Goal: Transaction & Acquisition: Obtain resource

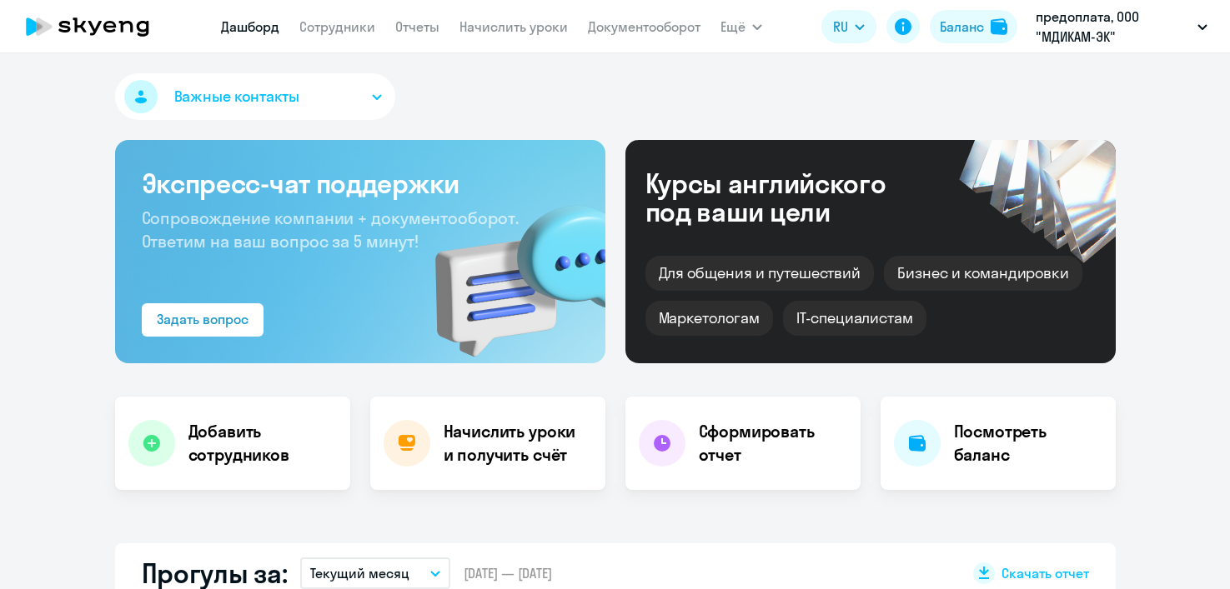
select select "30"
click at [984, 434] on h4 "Посмотреть баланс" at bounding box center [1028, 443] width 148 height 47
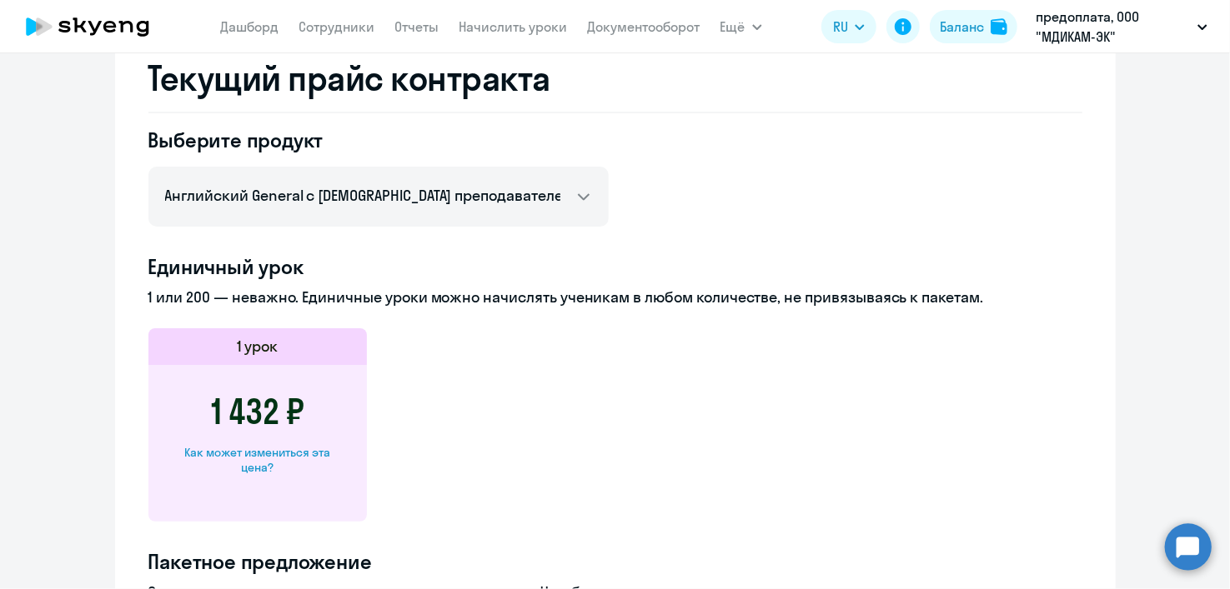
scroll to position [667, 0]
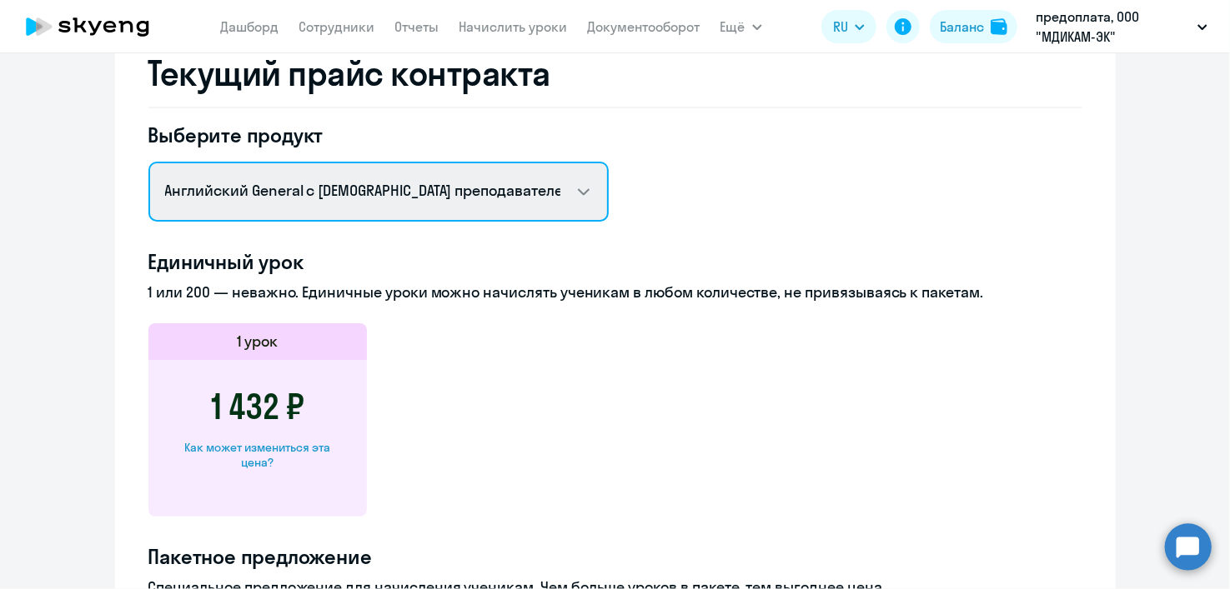
click at [575, 193] on select "Английский General с русскоговорящим преподавателем Английский General с [DEMOG…" at bounding box center [378, 192] width 460 height 60
select select "english_adult_native_speaker"
click at [148, 162] on select "Английский General с русскоговорящим преподавателем Английский General с [DEMOG…" at bounding box center [378, 192] width 460 height 60
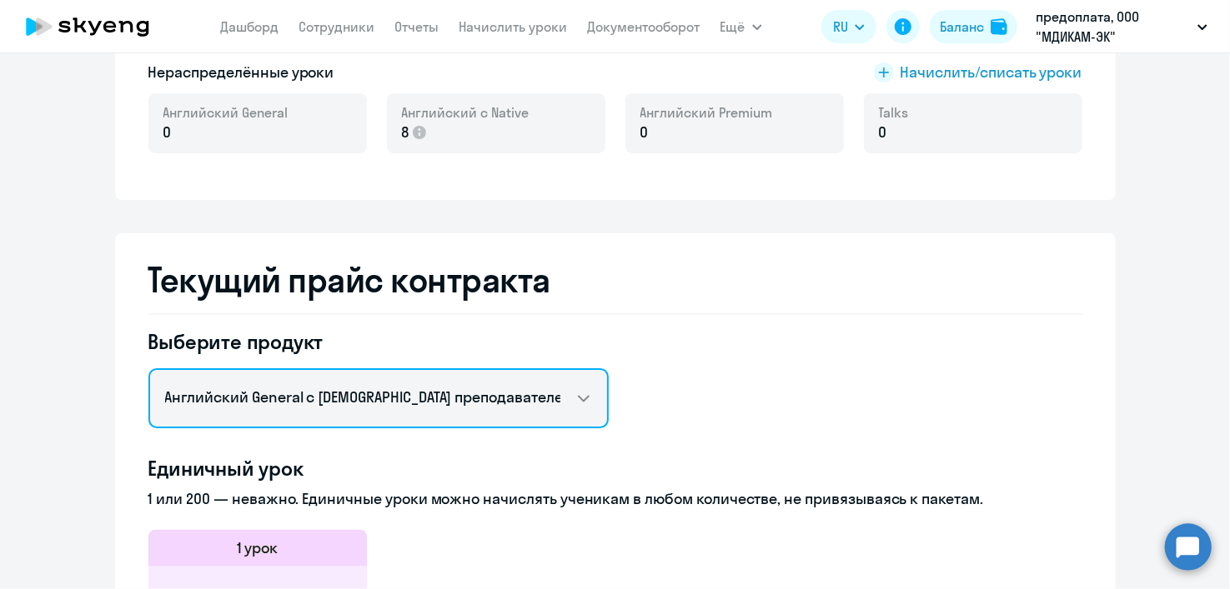
scroll to position [333, 0]
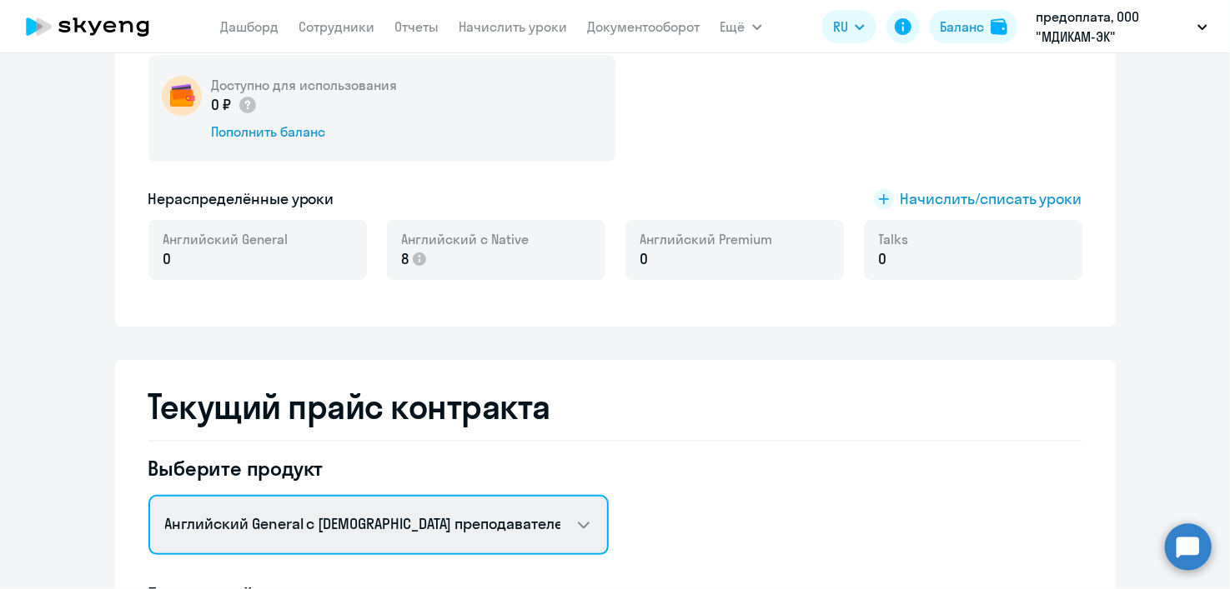
click at [571, 524] on select "Английский General с русскоговорящим преподавателем Английский General с [DEMOG…" at bounding box center [378, 525] width 460 height 60
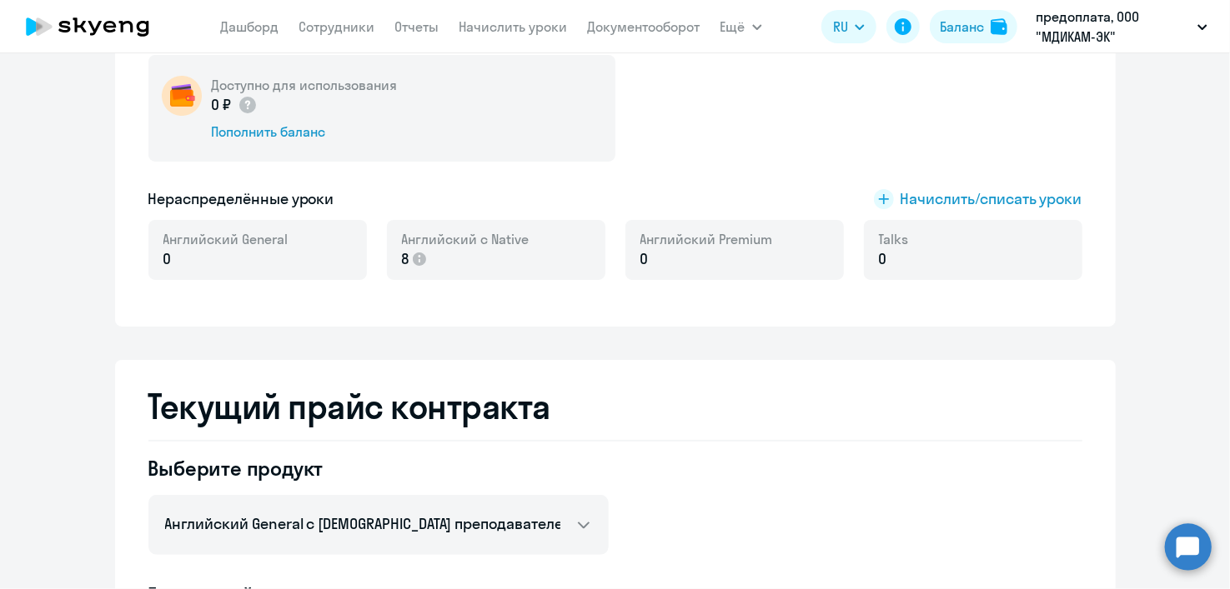
click at [725, 406] on h2 "Текущий прайс контракта" at bounding box center [615, 407] width 934 height 40
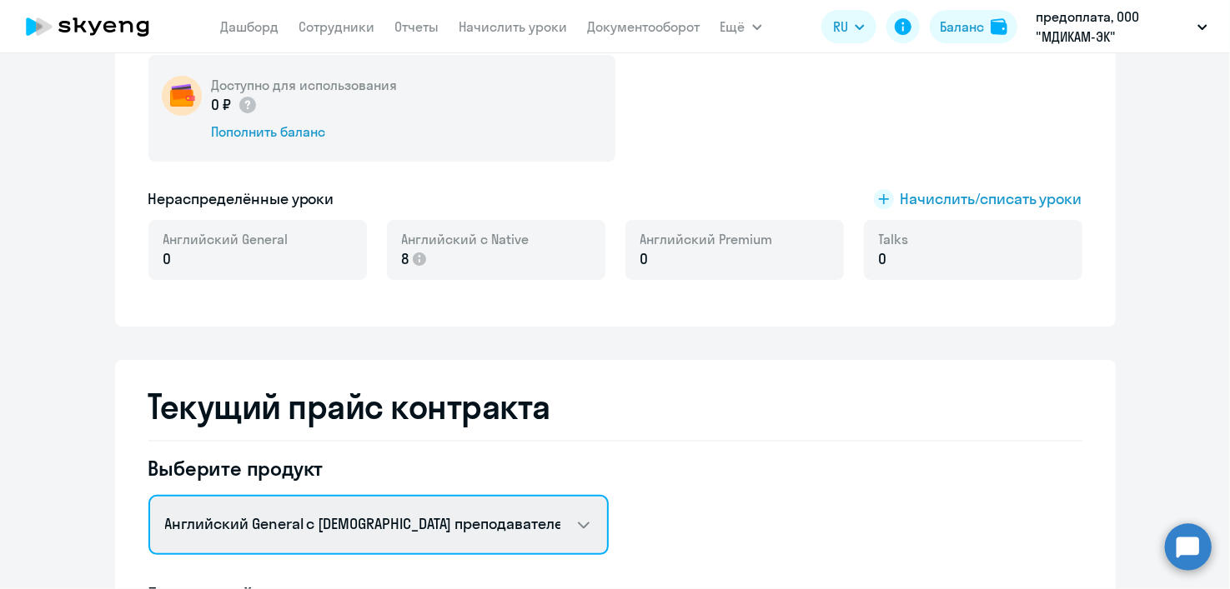
click at [571, 520] on select "Английский General с русскоговорящим преподавателем Английский General с [DEMOG…" at bounding box center [378, 525] width 460 height 60
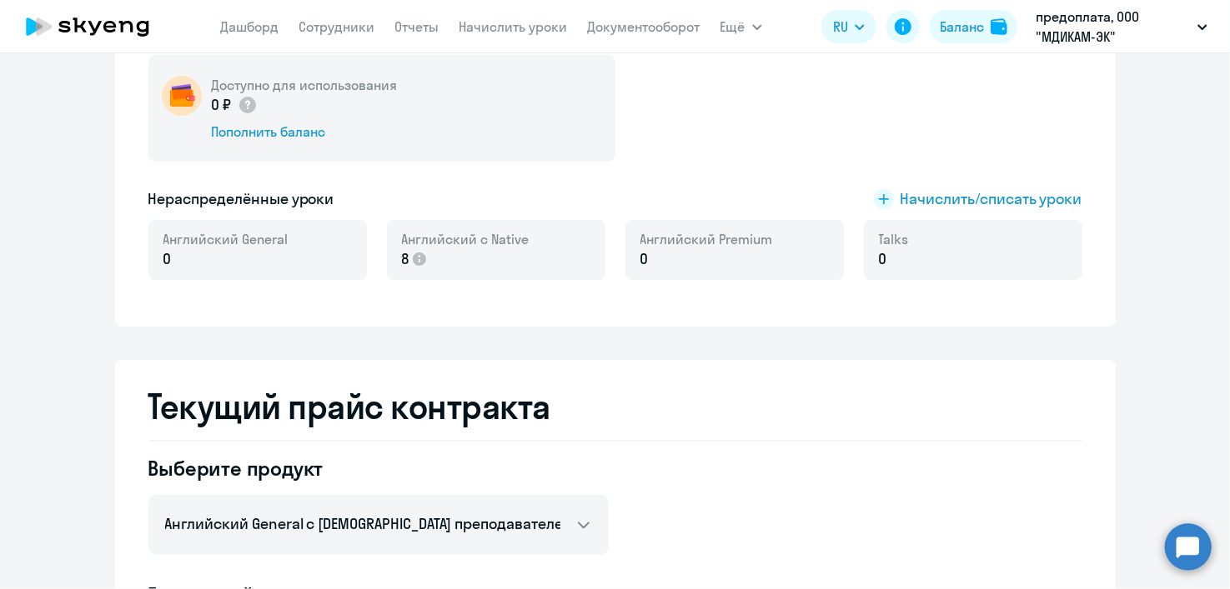
click at [423, 254] on p "8" at bounding box center [466, 259] width 128 height 22
click at [416, 262] on icon at bounding box center [419, 259] width 13 height 13
click at [454, 275] on div "Английский с Native 8" at bounding box center [496, 250] width 218 height 60
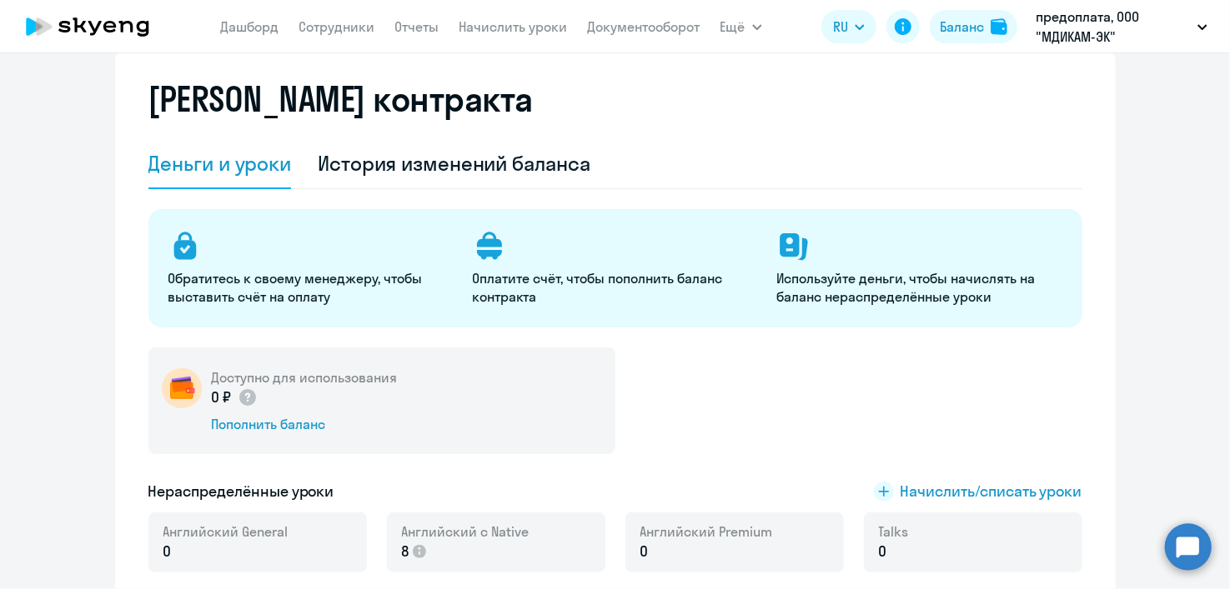
scroll to position [0, 0]
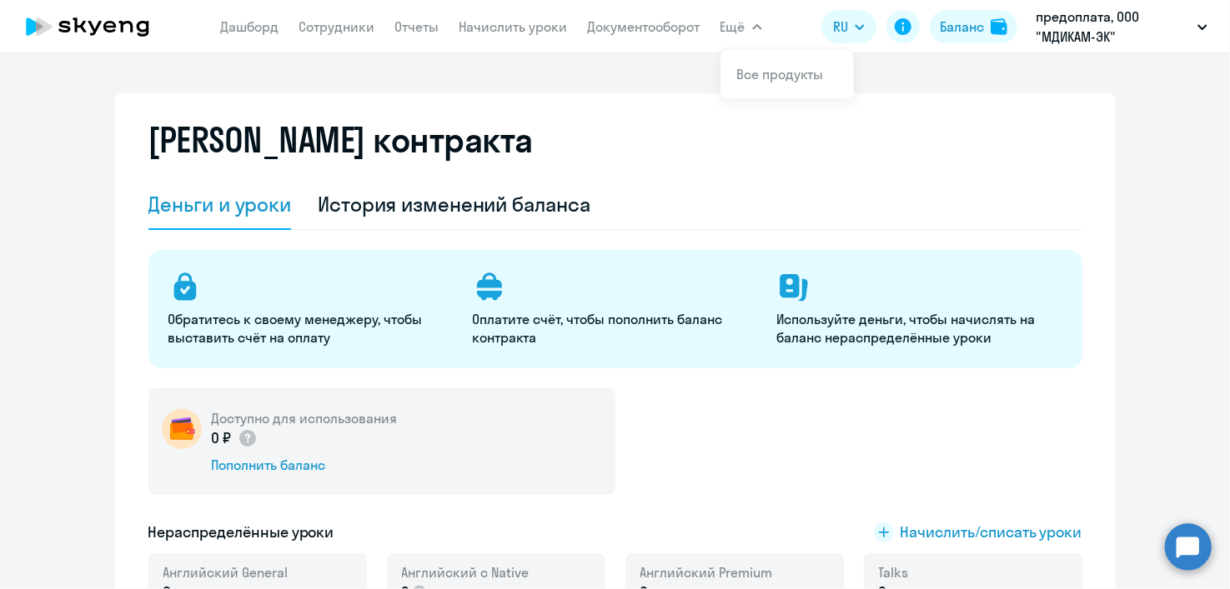
click at [228, 209] on div "Деньги и уроки" at bounding box center [219, 204] width 143 height 27
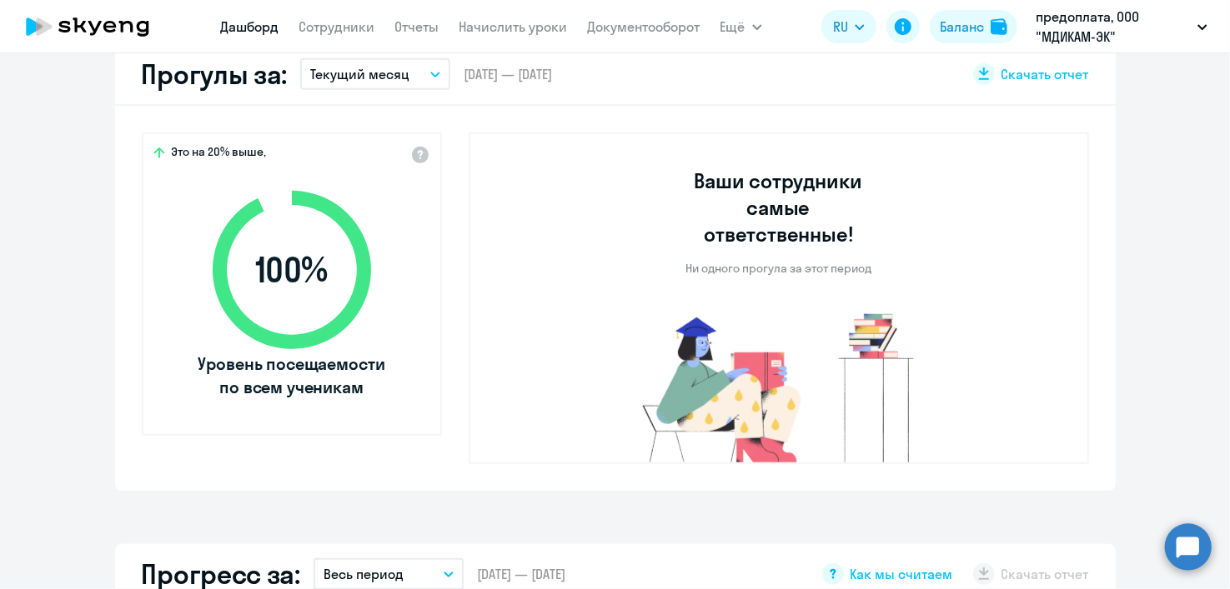
select select "30"
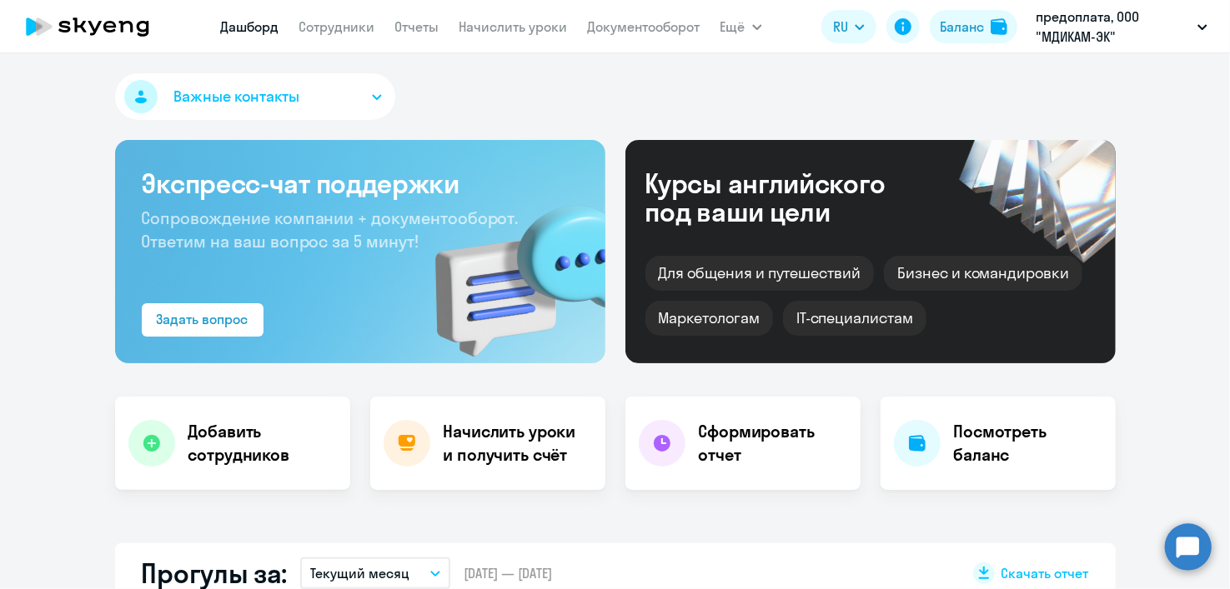
click at [108, 28] on icon at bounding box center [87, 27] width 147 height 42
click at [536, 455] on h4 "Начислить уроки и получить счёт" at bounding box center [516, 443] width 145 height 47
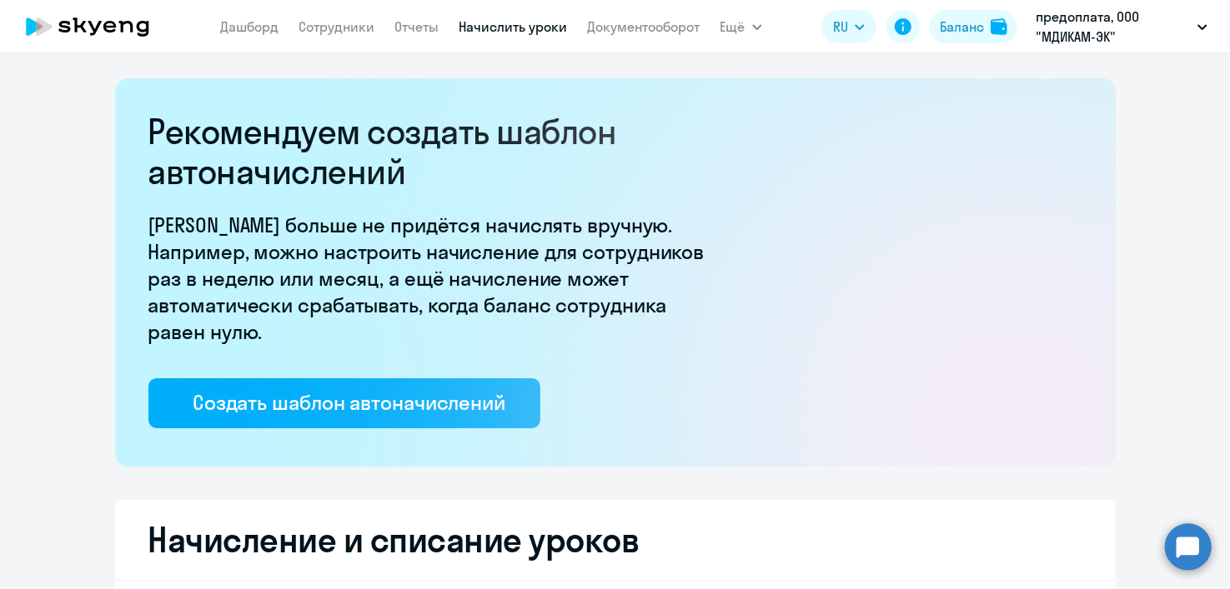
select select "10"
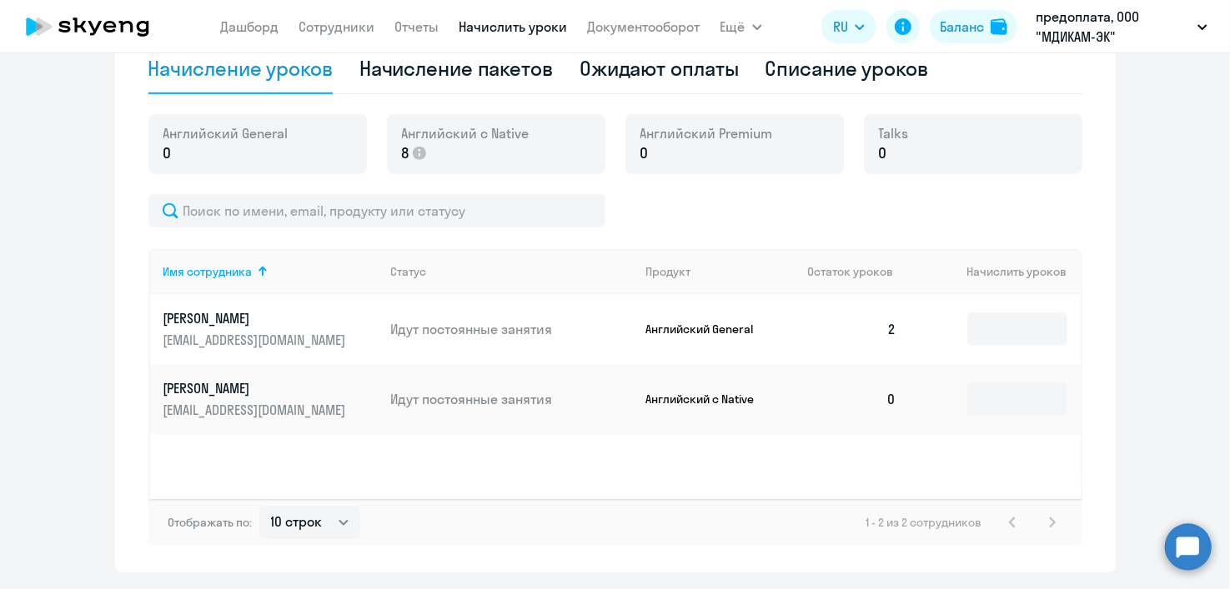
scroll to position [583, 0]
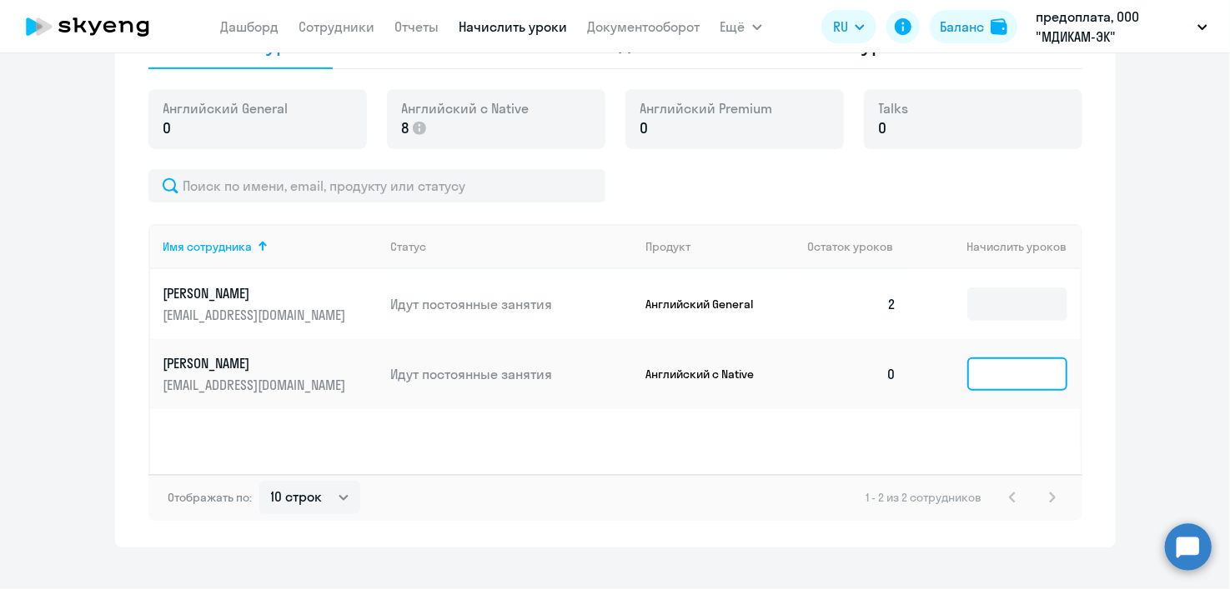
click at [994, 372] on input at bounding box center [1017, 374] width 100 height 33
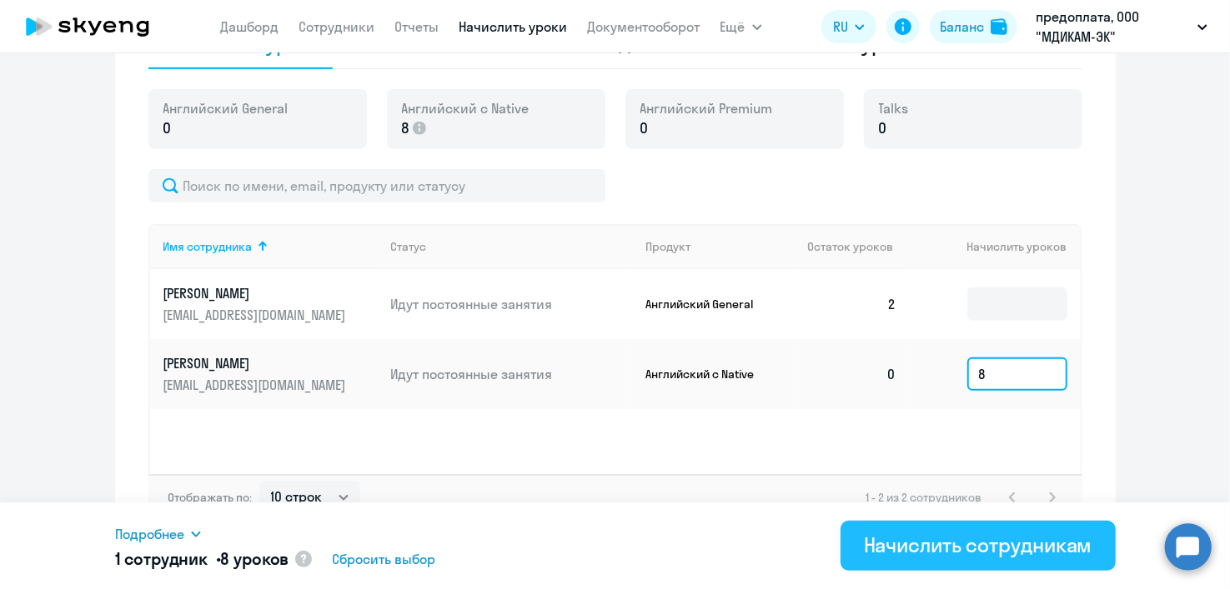
type input "8"
click at [1052, 549] on div "Начислить сотрудникам" at bounding box center [978, 545] width 228 height 27
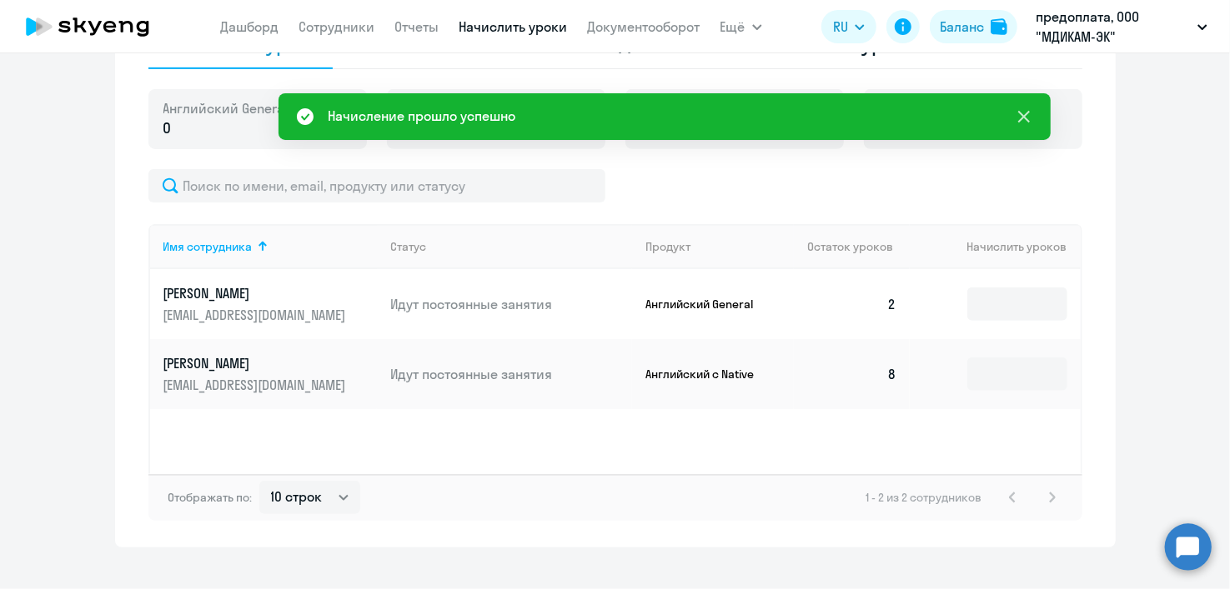
click at [1028, 116] on icon at bounding box center [1024, 117] width 20 height 20
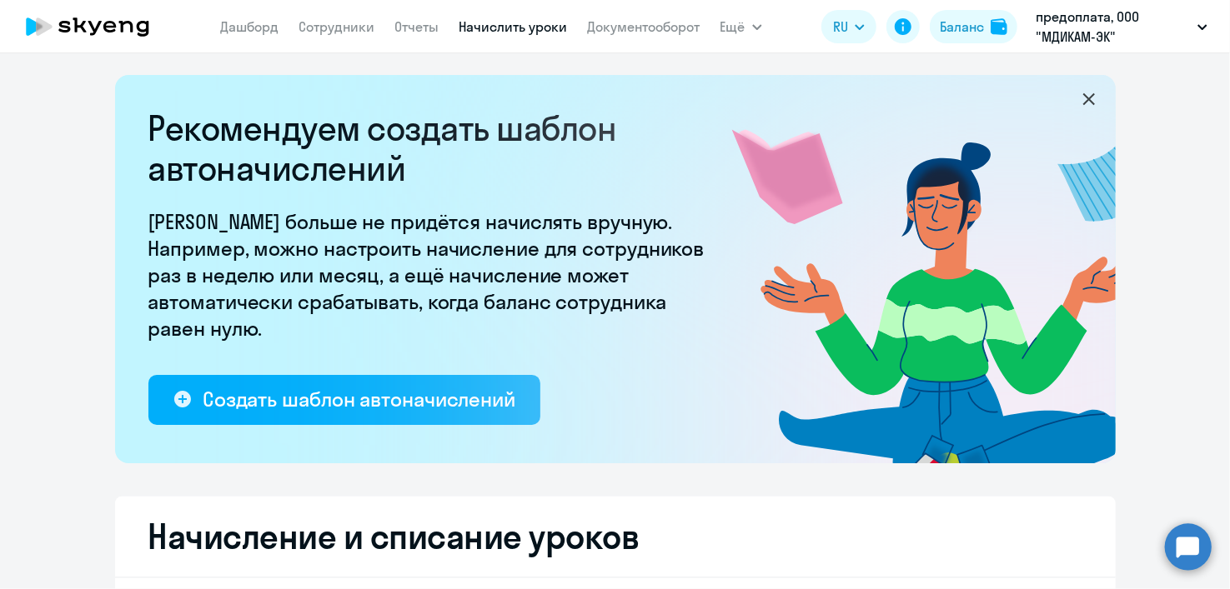
scroll to position [0, 0]
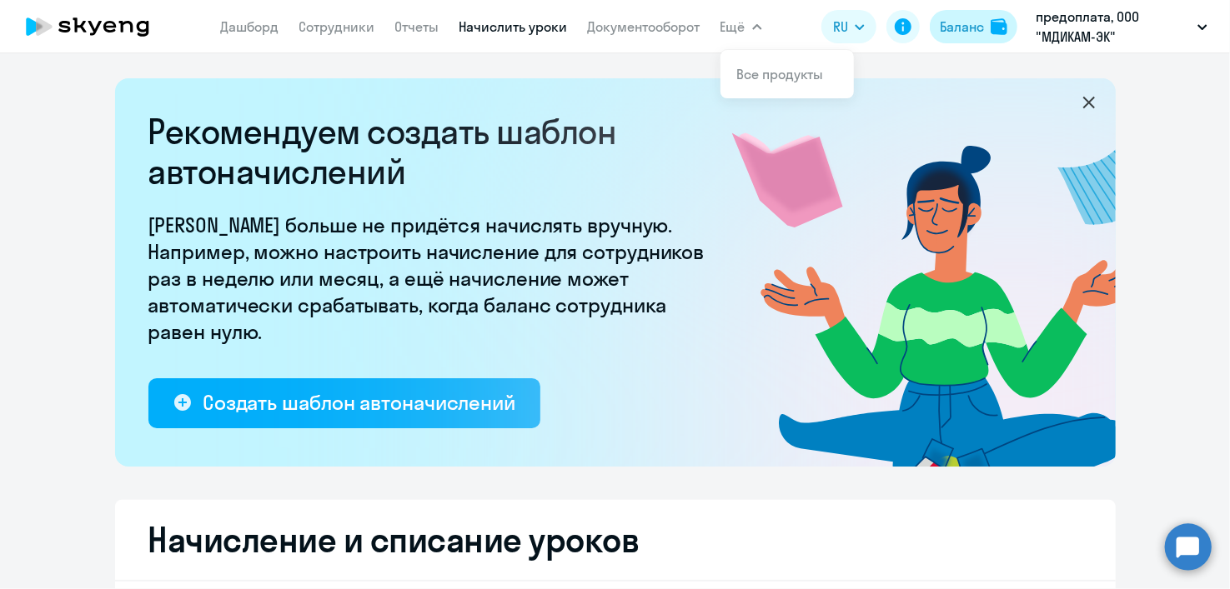
click at [948, 25] on div "Баланс" at bounding box center [962, 27] width 44 height 20
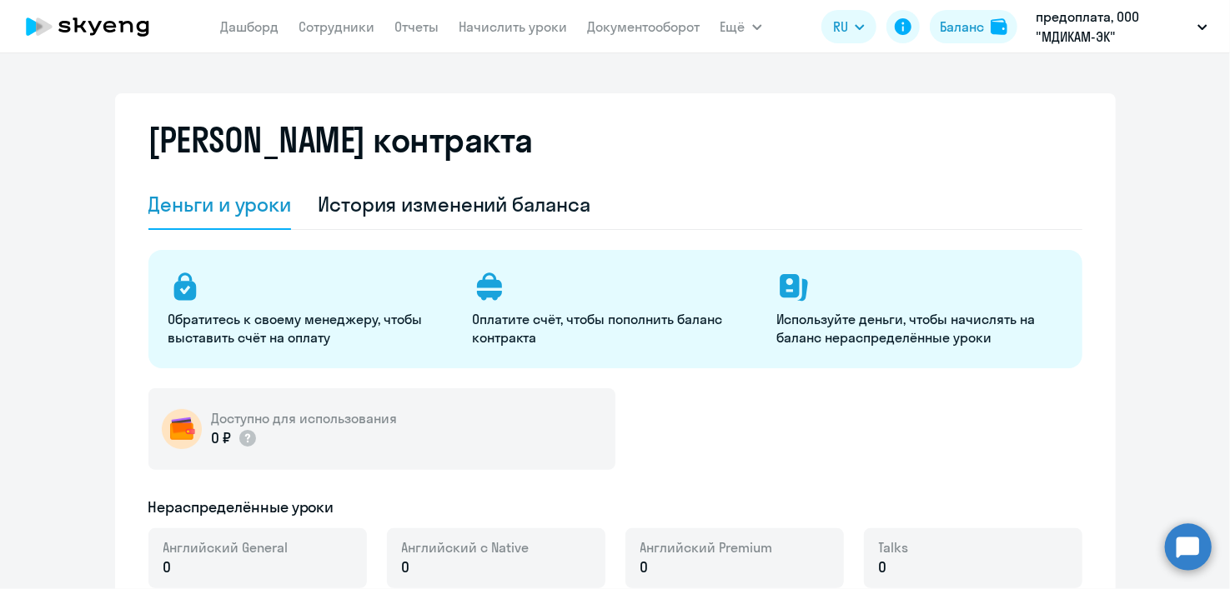
select select "english_adult_not_native_speaker"
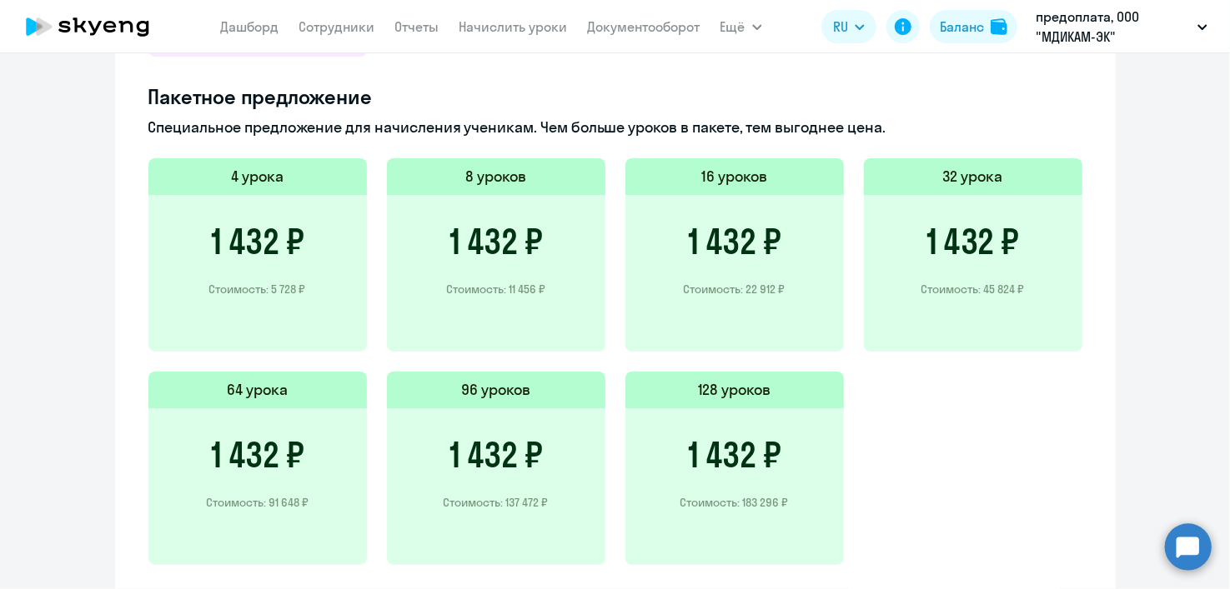
scroll to position [1167, 0]
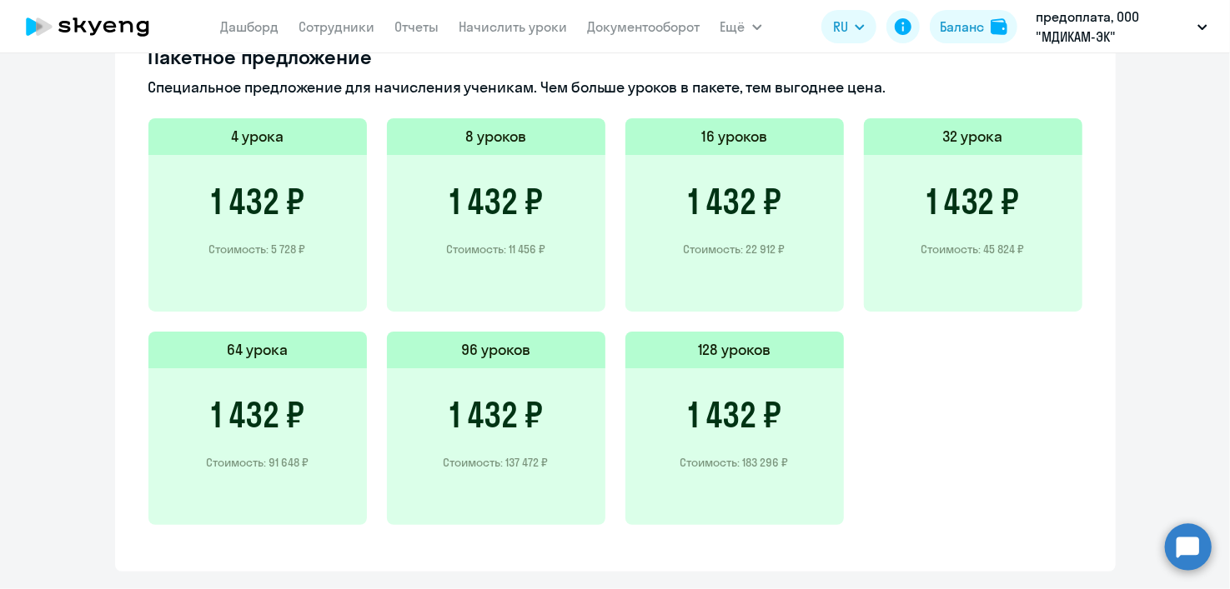
click at [739, 213] on h3 "1 432 ₽" at bounding box center [734, 202] width 93 height 40
click at [714, 138] on h5 "16 уроков" at bounding box center [734, 137] width 66 height 22
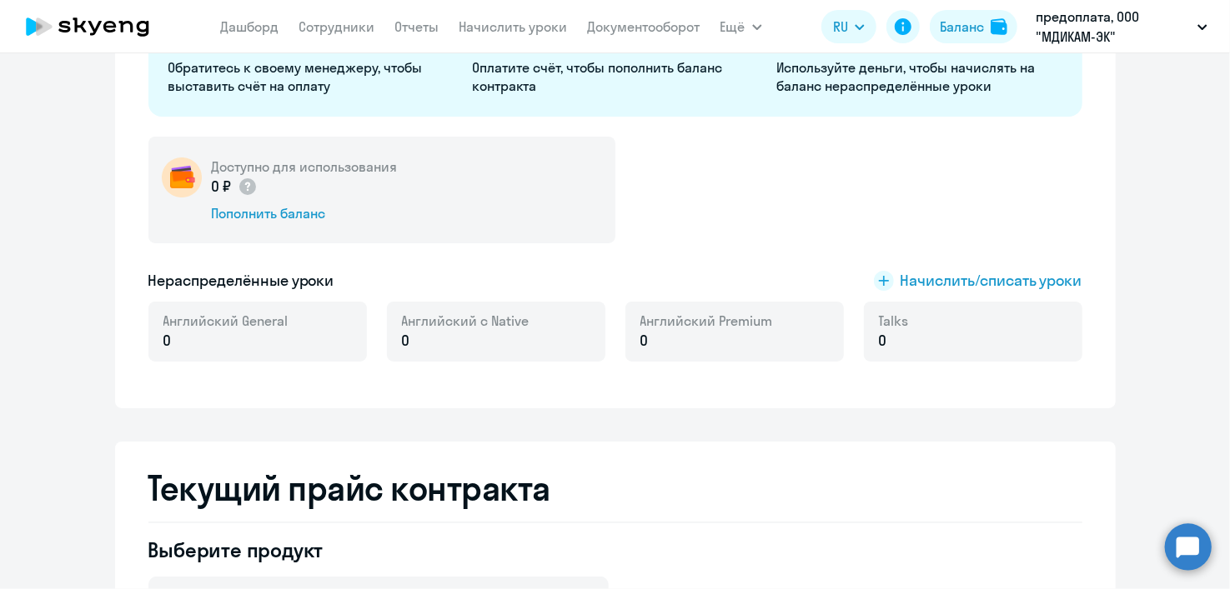
scroll to position [250, 0]
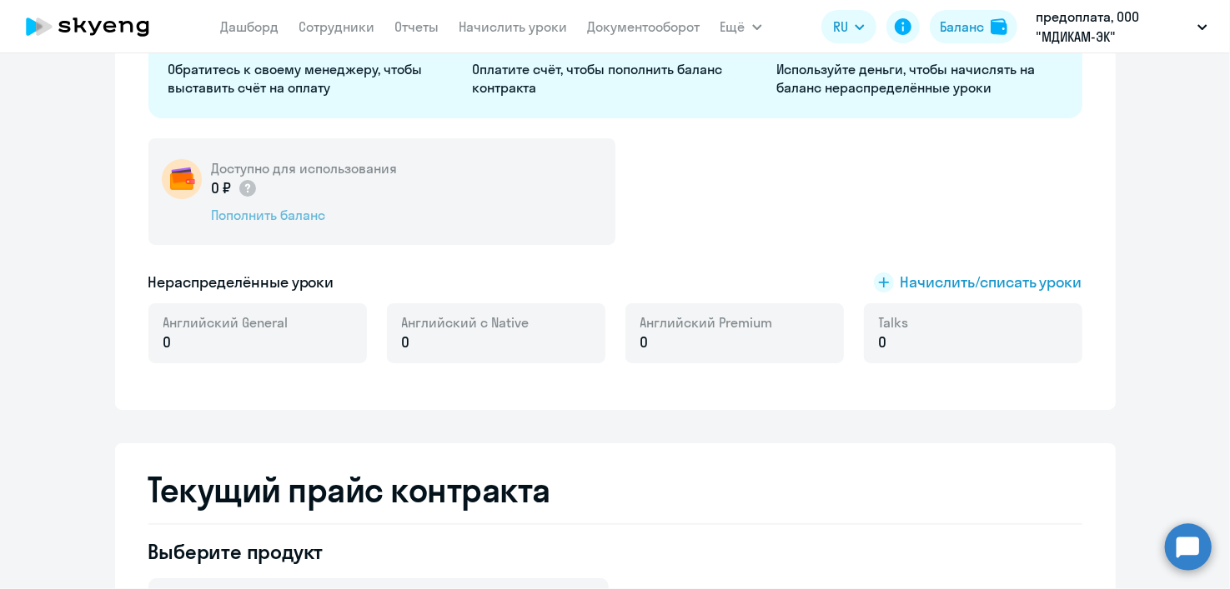
click at [270, 213] on div "Пополнить баланс" at bounding box center [305, 215] width 186 height 18
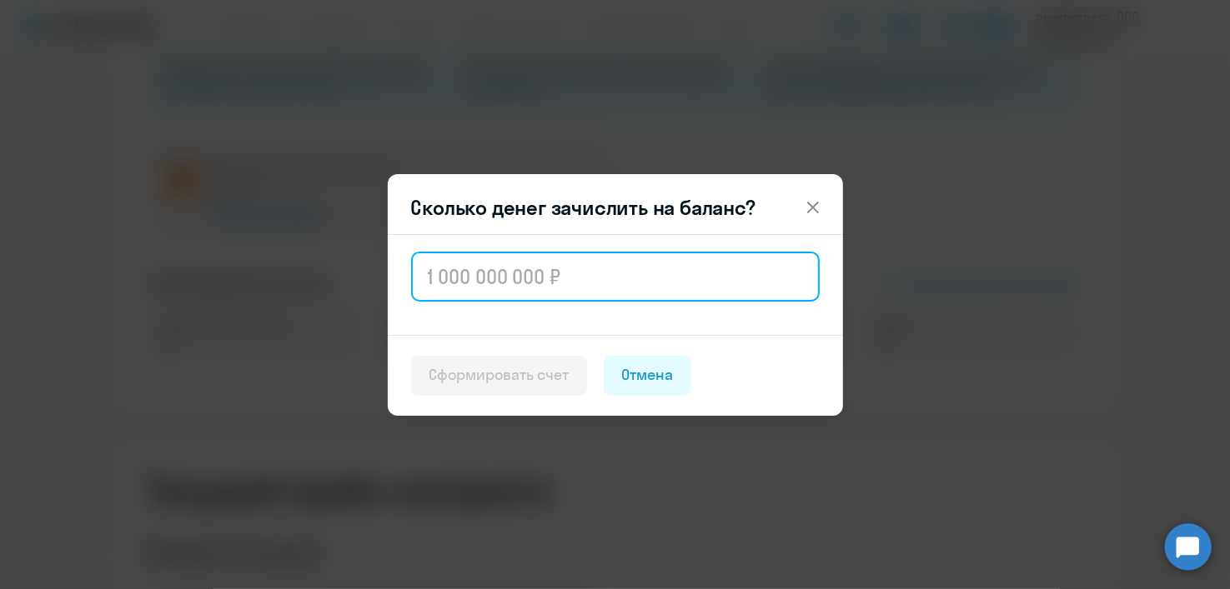
click at [493, 270] on input "text" at bounding box center [615, 277] width 409 height 50
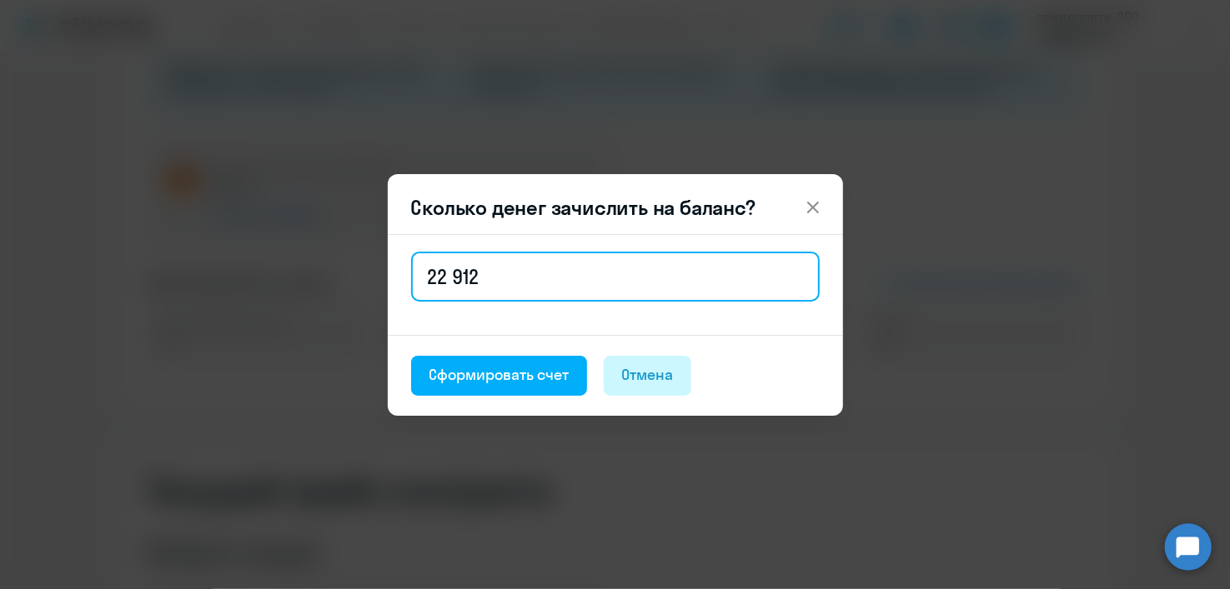
type input "22 912"
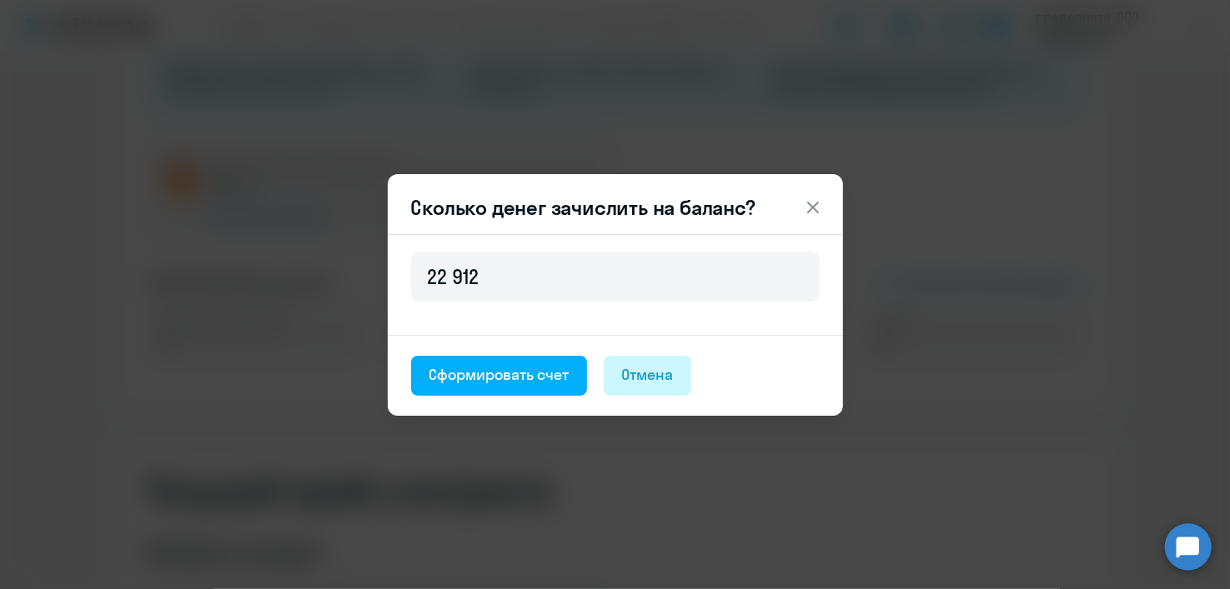
click at [643, 364] on div "Отмена" at bounding box center [648, 375] width 52 height 22
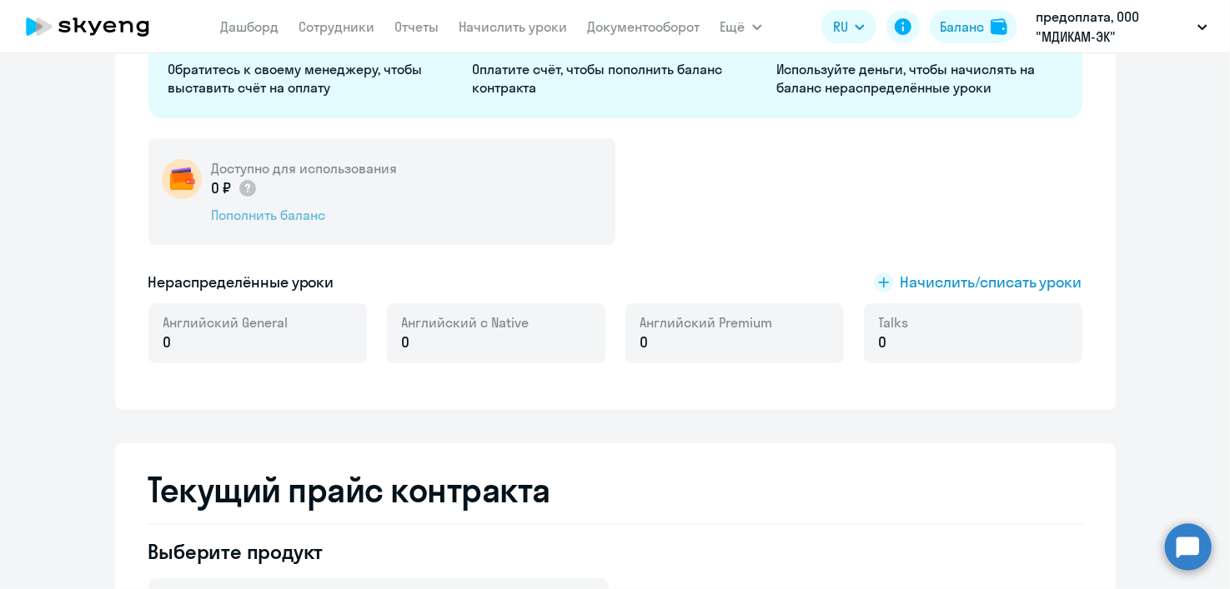
click at [271, 218] on div "Пополнить баланс" at bounding box center [305, 215] width 186 height 18
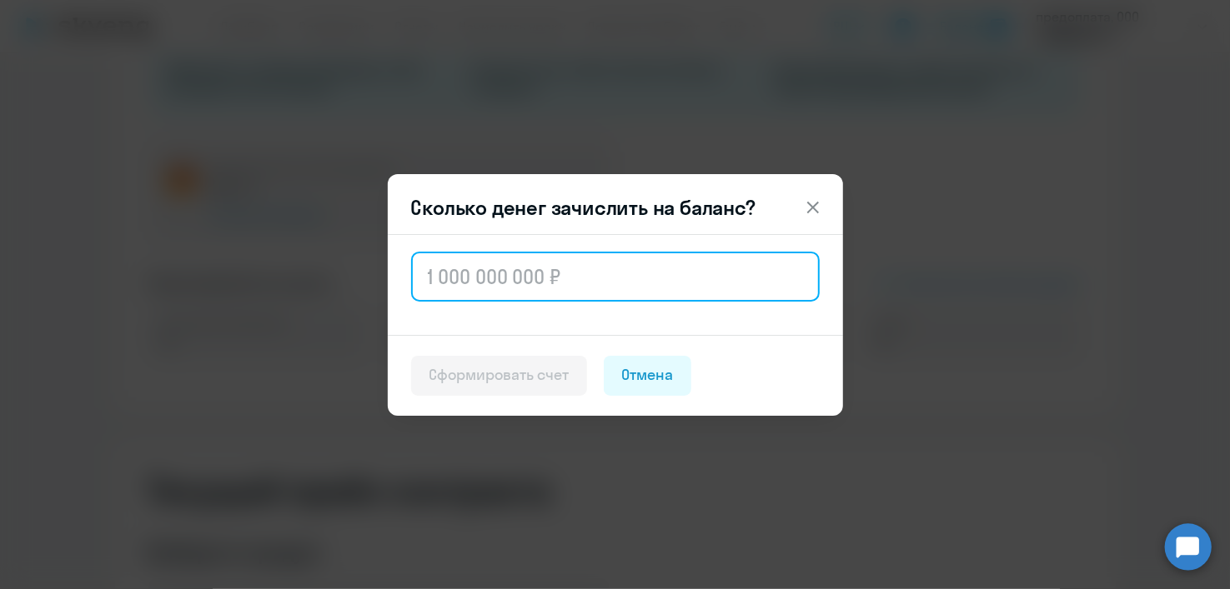
click at [594, 259] on input "text" at bounding box center [615, 277] width 409 height 50
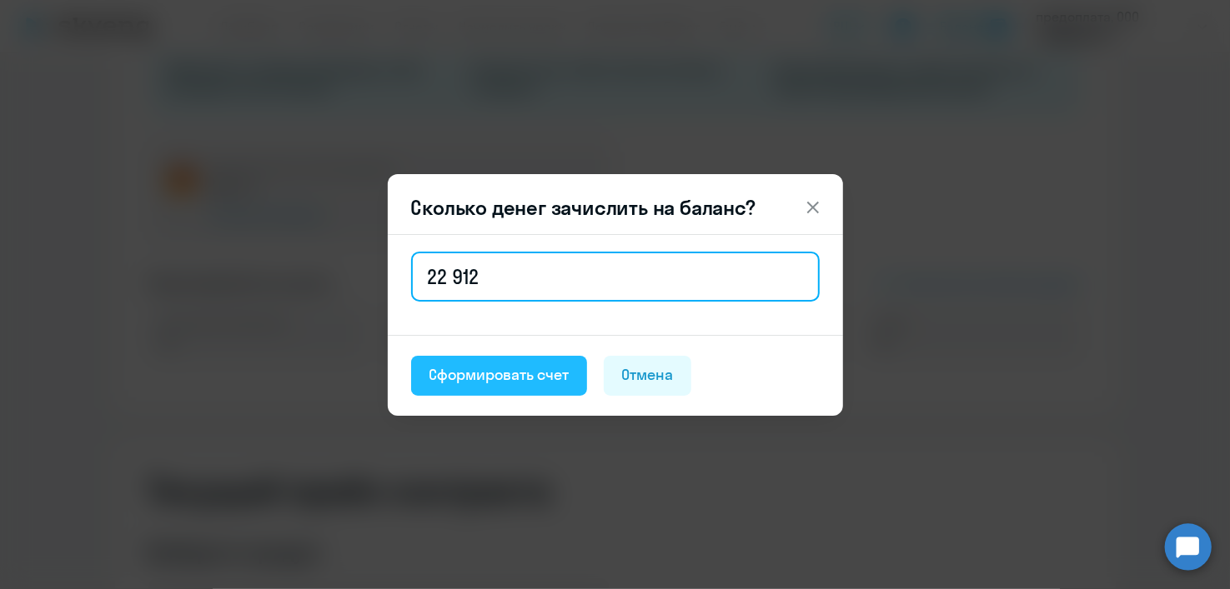
type input "22 912"
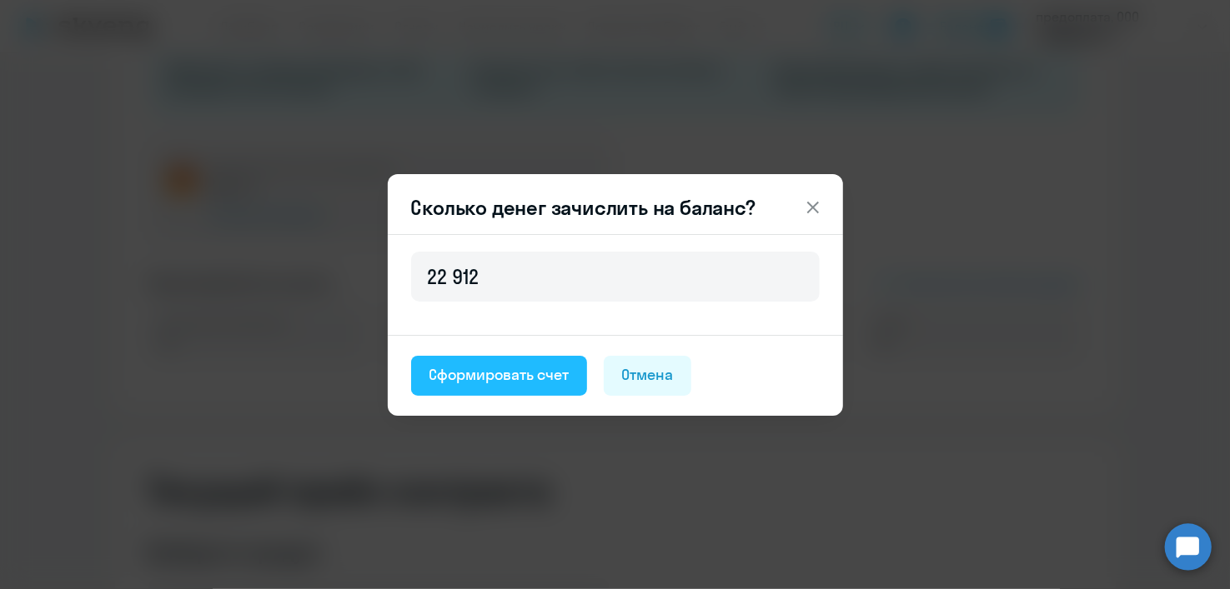
click at [539, 385] on div "Сформировать счет" at bounding box center [498, 375] width 139 height 22
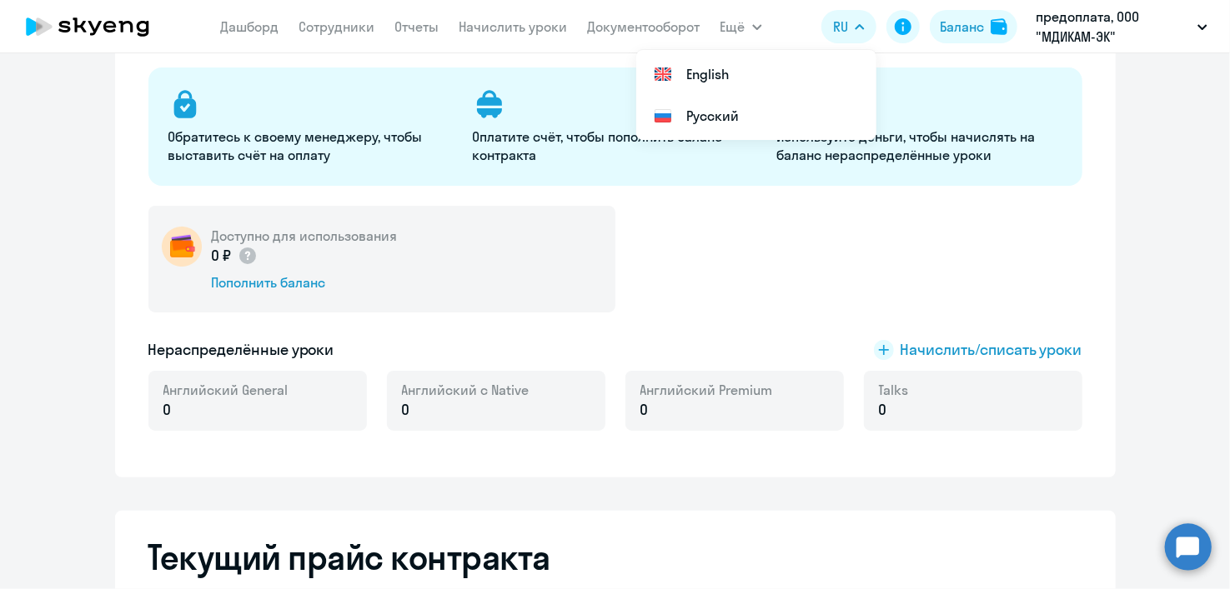
scroll to position [0, 0]
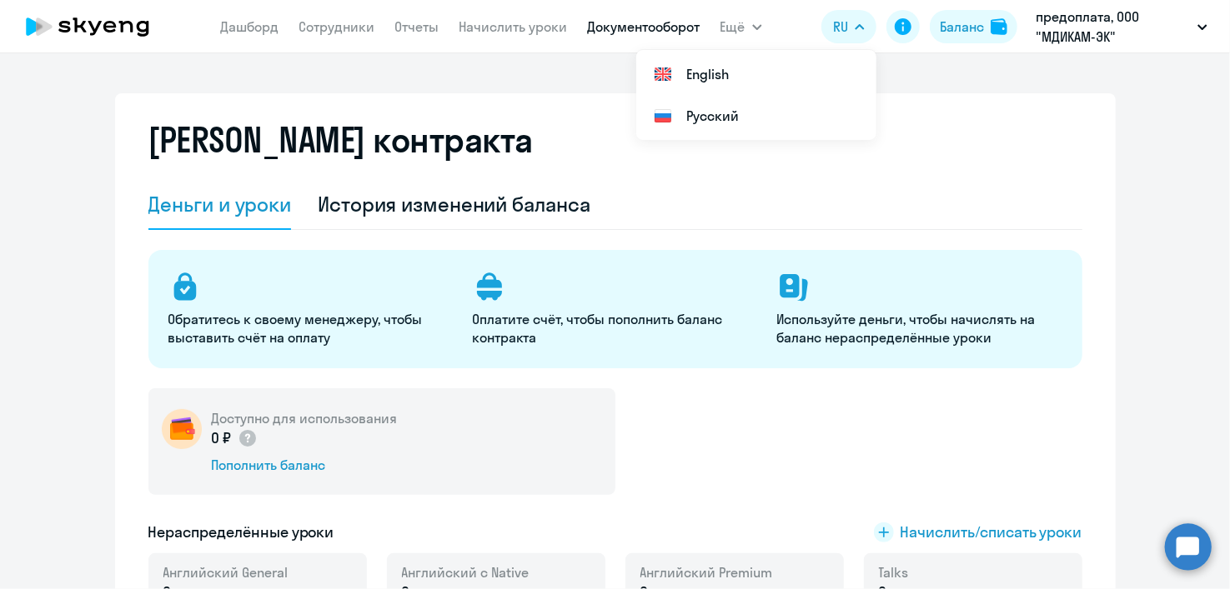
click at [644, 27] on link "Документооборот" at bounding box center [644, 26] width 113 height 17
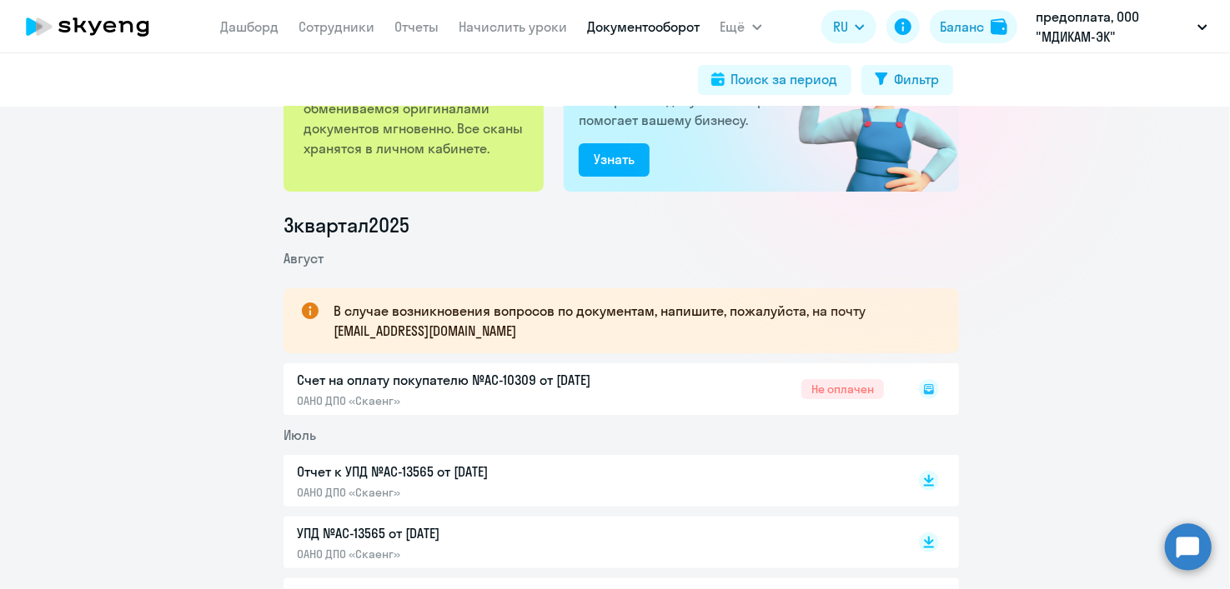
scroll to position [166, 0]
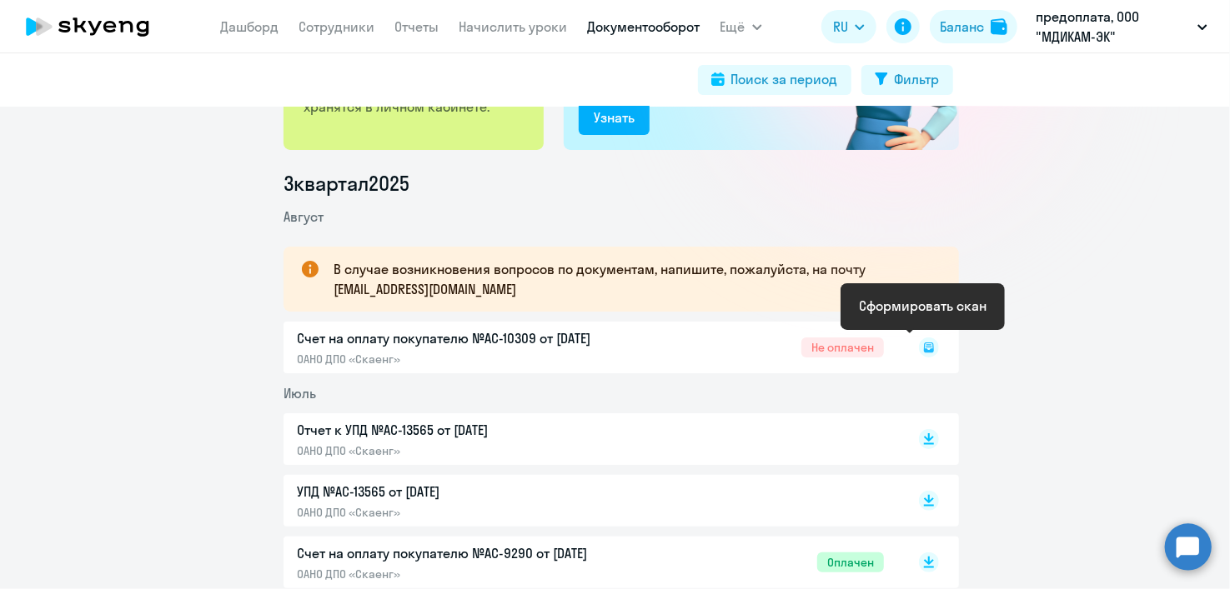
click at [926, 344] on icon at bounding box center [928, 344] width 5 height 1
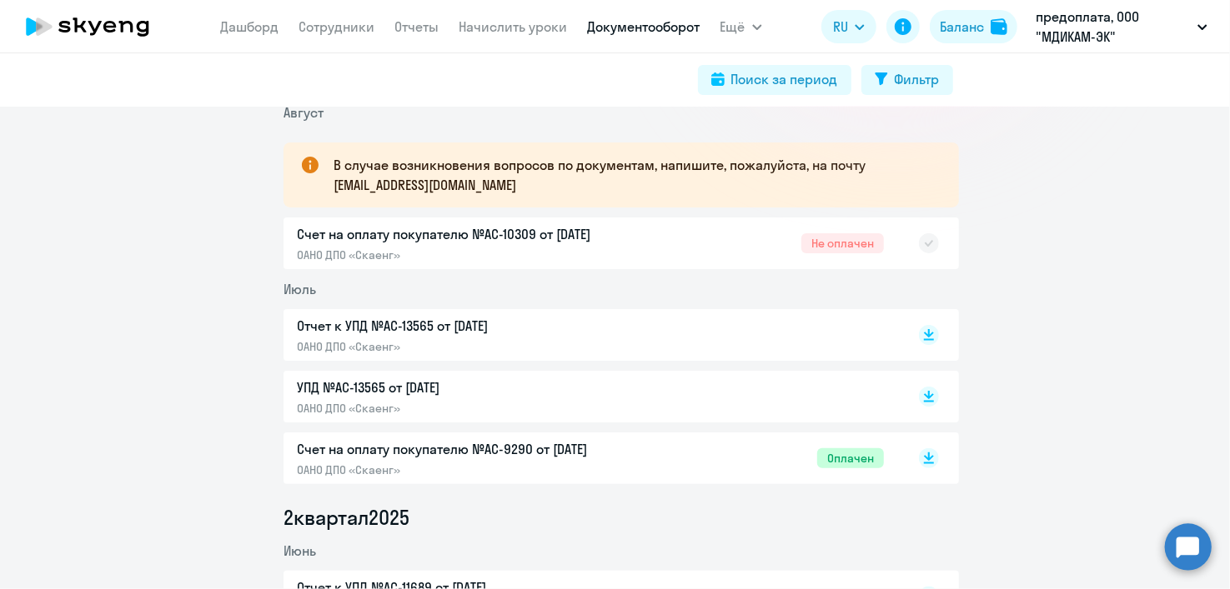
scroll to position [333, 0]
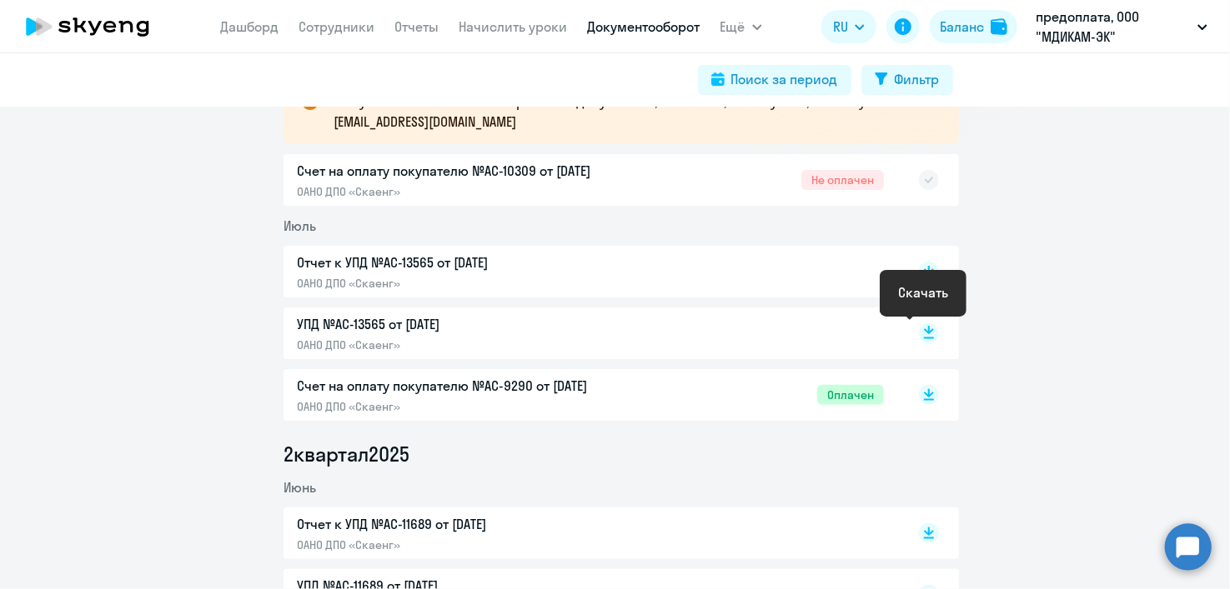
click at [924, 332] on icon at bounding box center [929, 330] width 10 height 8
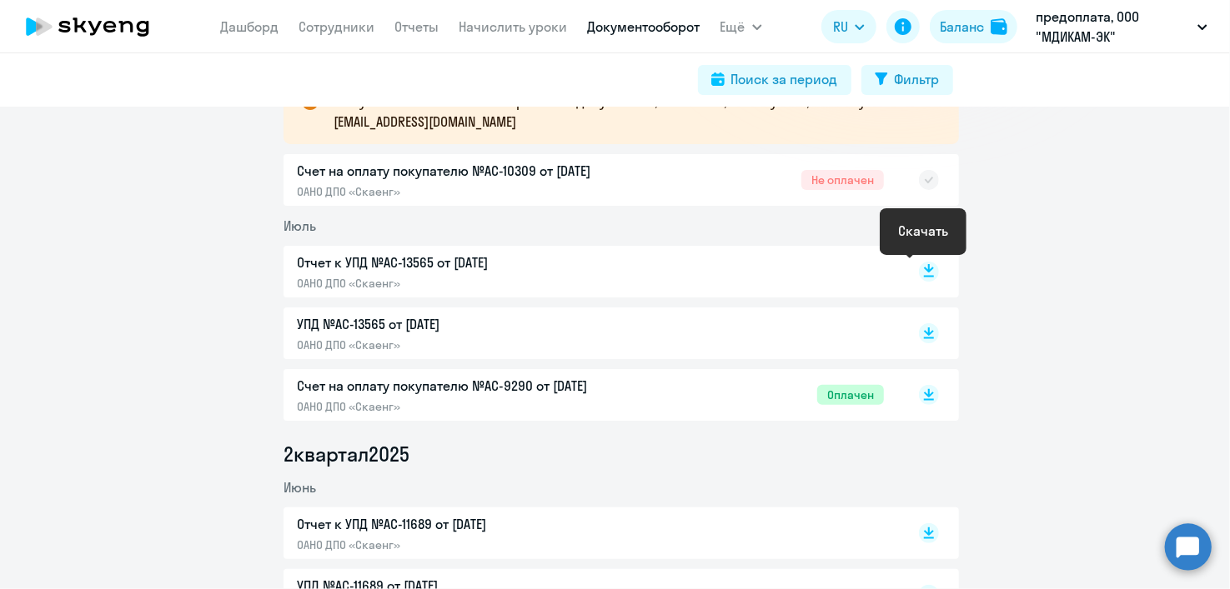
click at [925, 268] on icon at bounding box center [929, 268] width 10 height 8
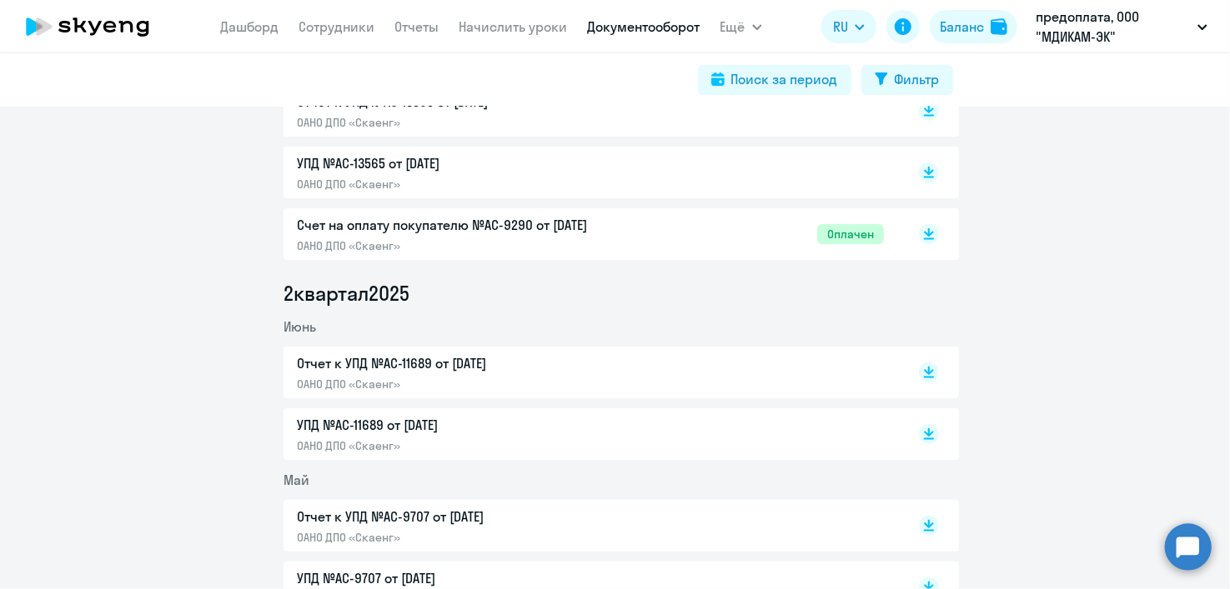
scroll to position [499, 0]
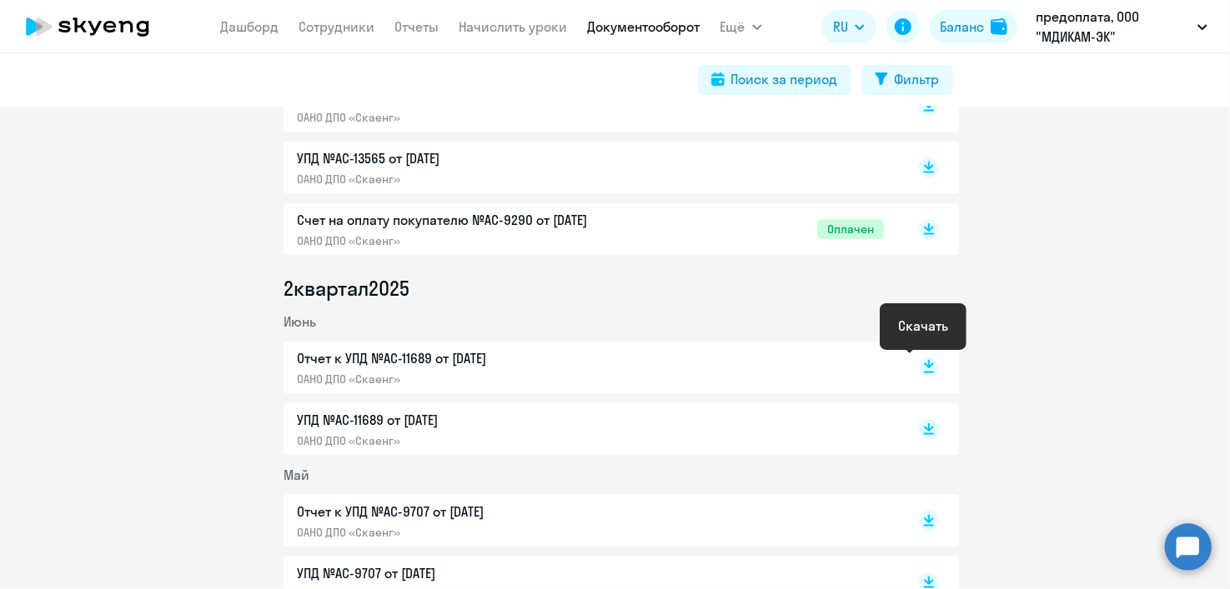
click at [924, 364] on icon at bounding box center [929, 364] width 10 height 8
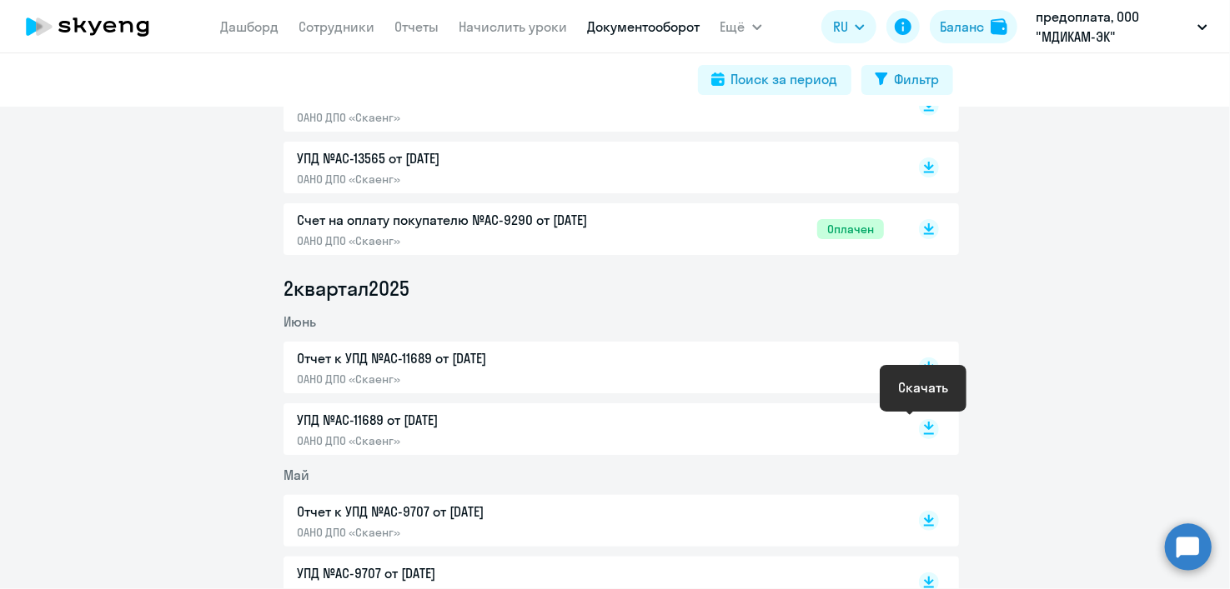
click at [922, 429] on rect at bounding box center [929, 429] width 20 height 20
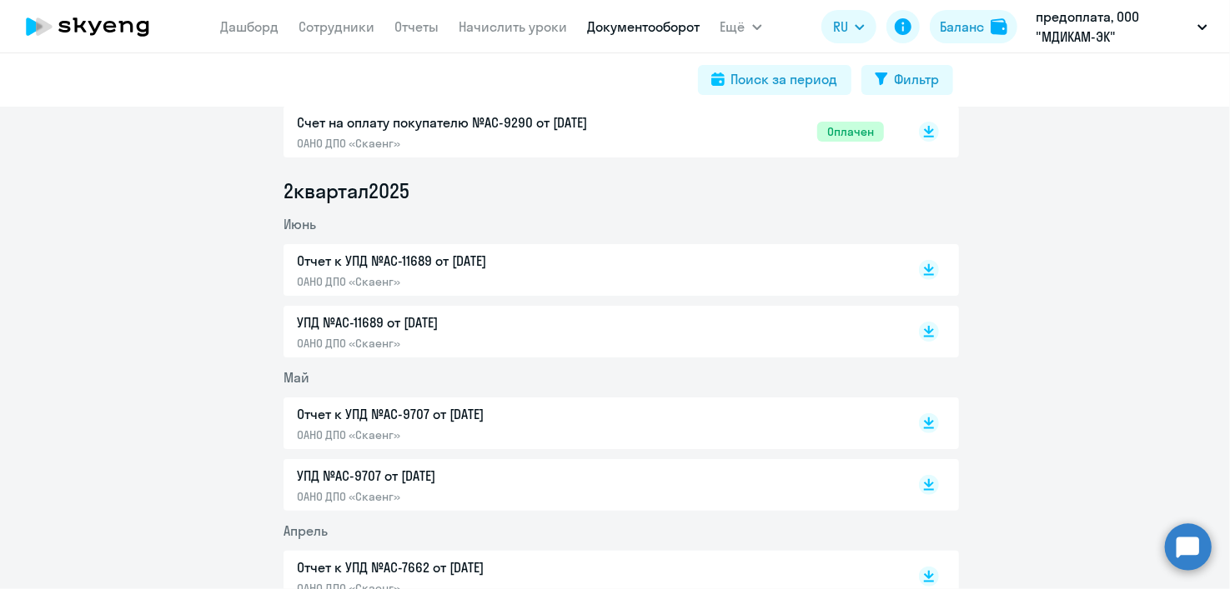
scroll to position [667, 0]
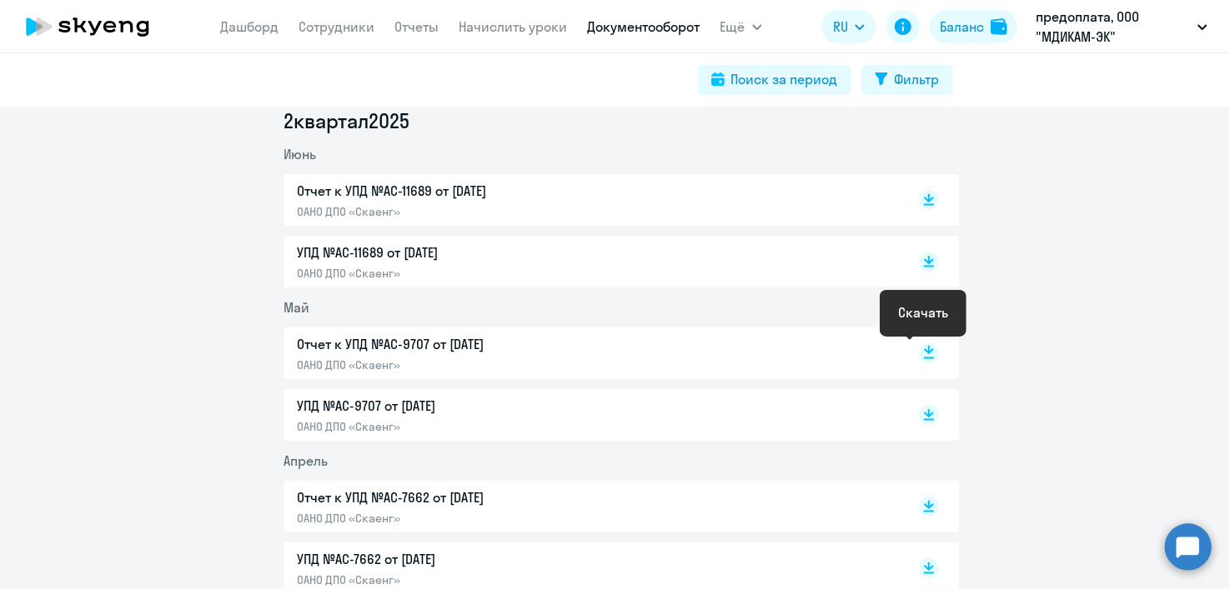
click at [924, 353] on rect at bounding box center [929, 353] width 20 height 20
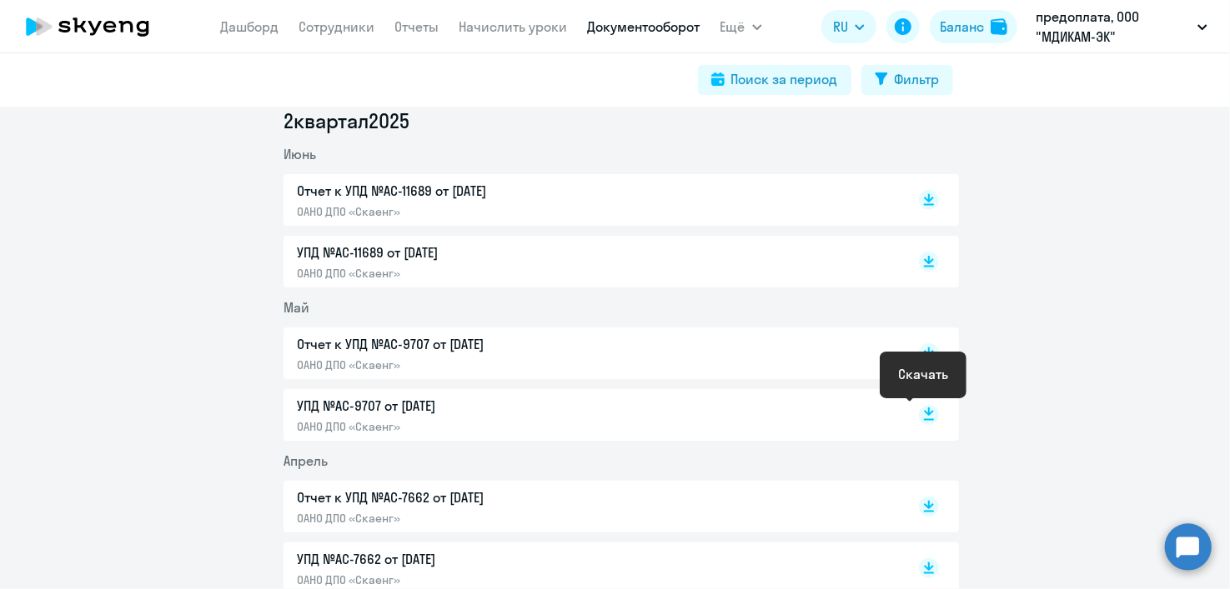
click at [924, 414] on icon at bounding box center [929, 412] width 10 height 8
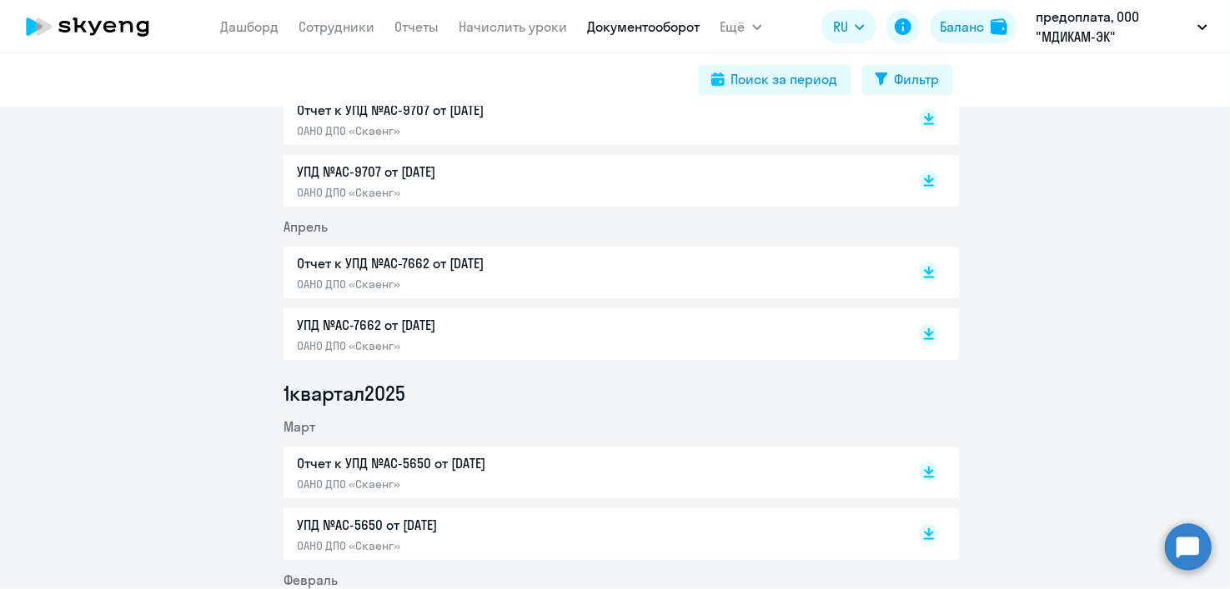
scroll to position [916, 0]
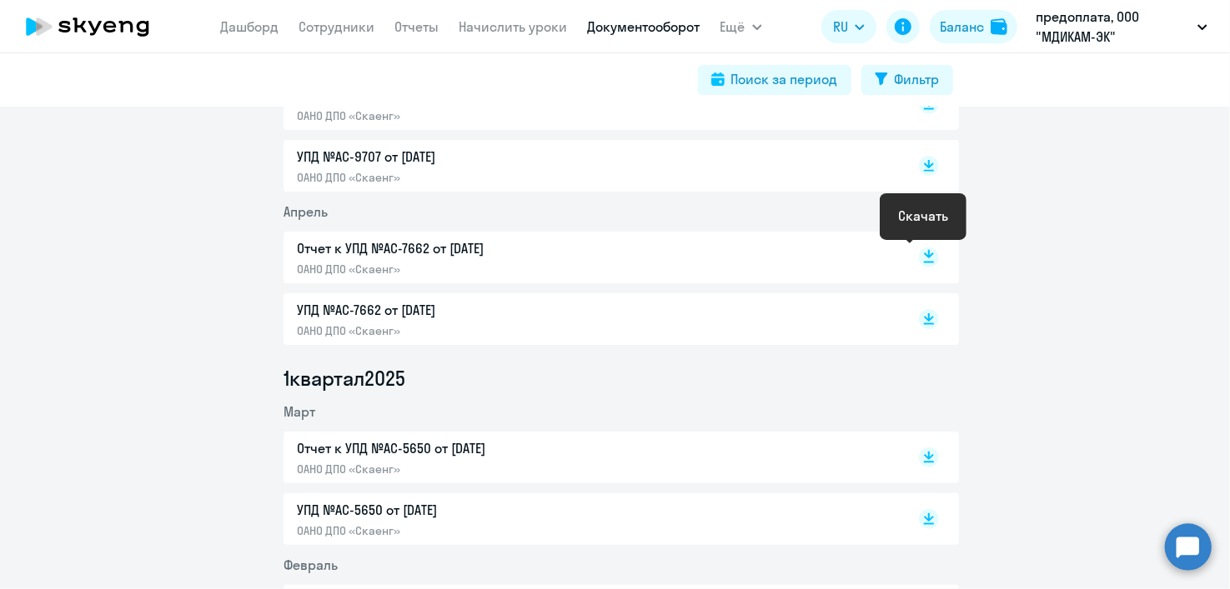
click at [923, 259] on rect at bounding box center [929, 258] width 20 height 20
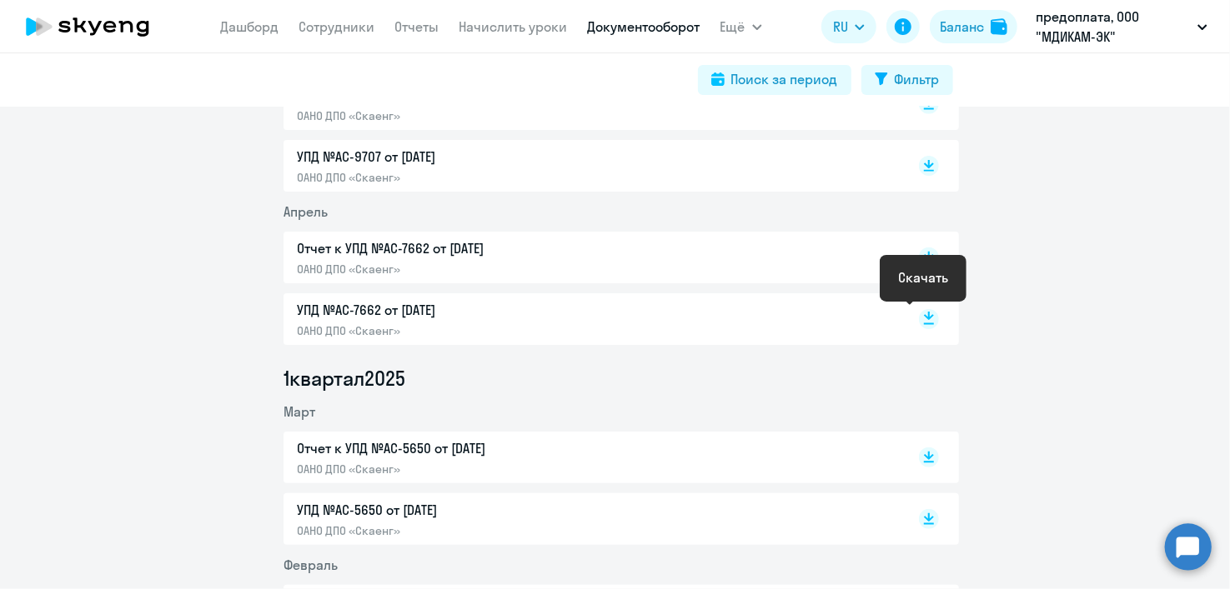
click at [925, 322] on rect at bounding box center [929, 319] width 20 height 20
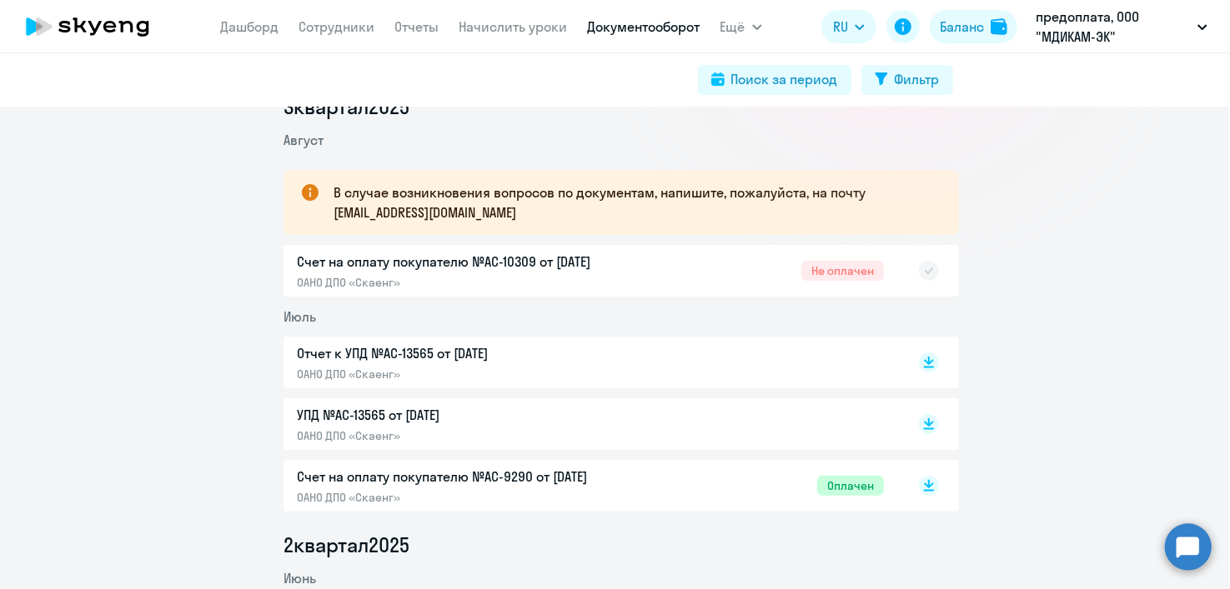
scroll to position [166, 0]
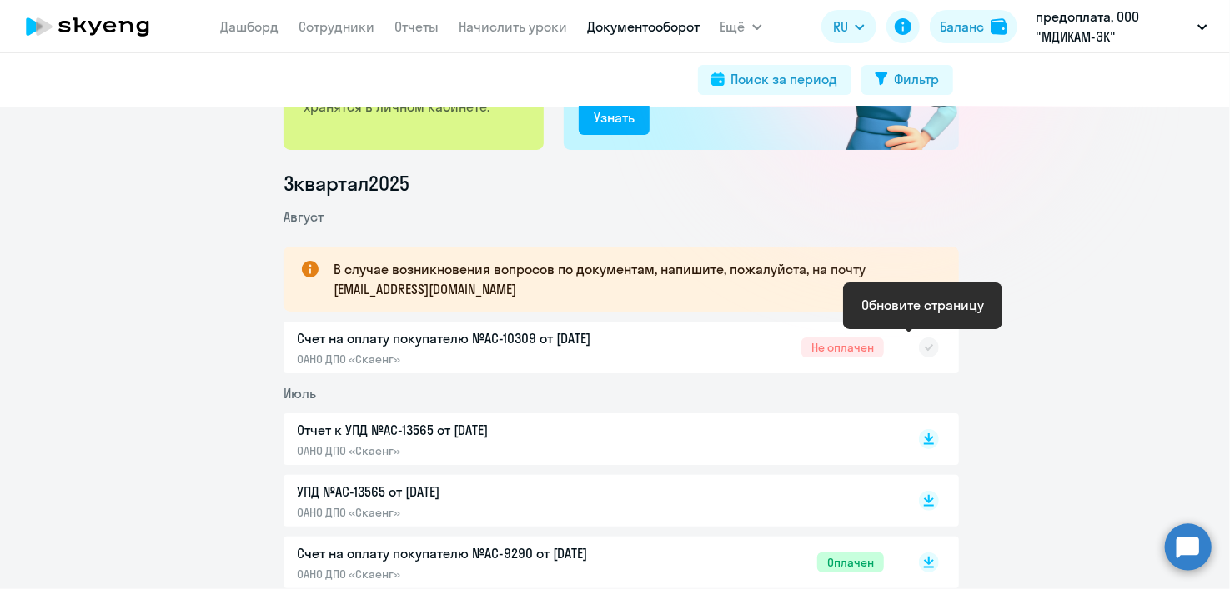
click at [919, 350] on rect at bounding box center [929, 348] width 20 height 20
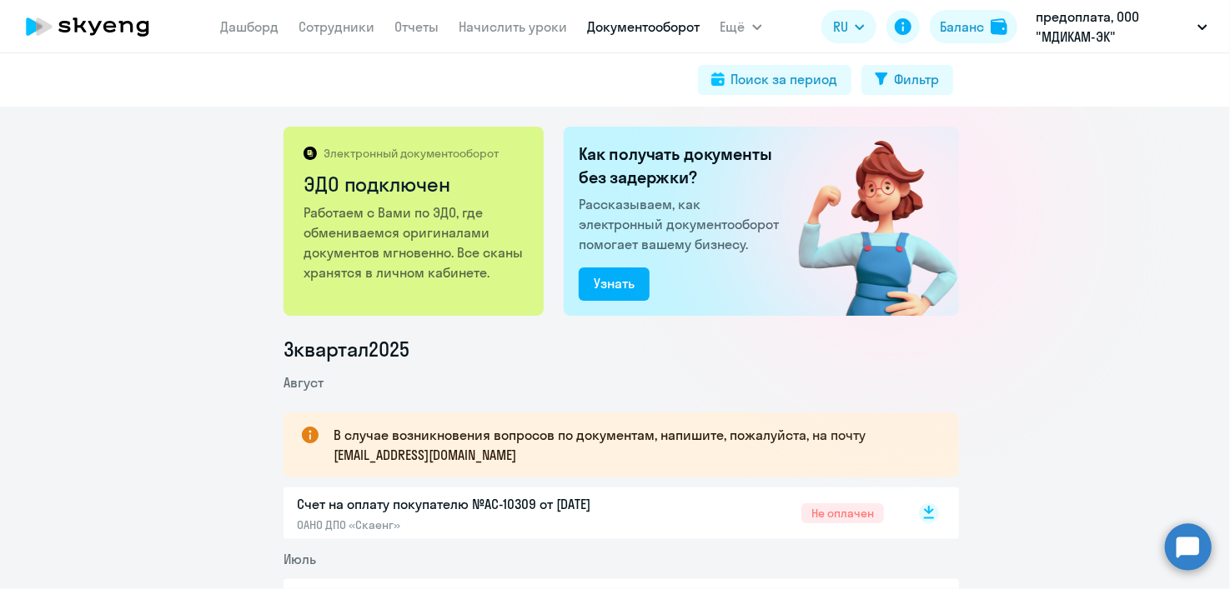
click at [919, 516] on rect at bounding box center [929, 514] width 20 height 20
